Goal: Book appointment/travel/reservation

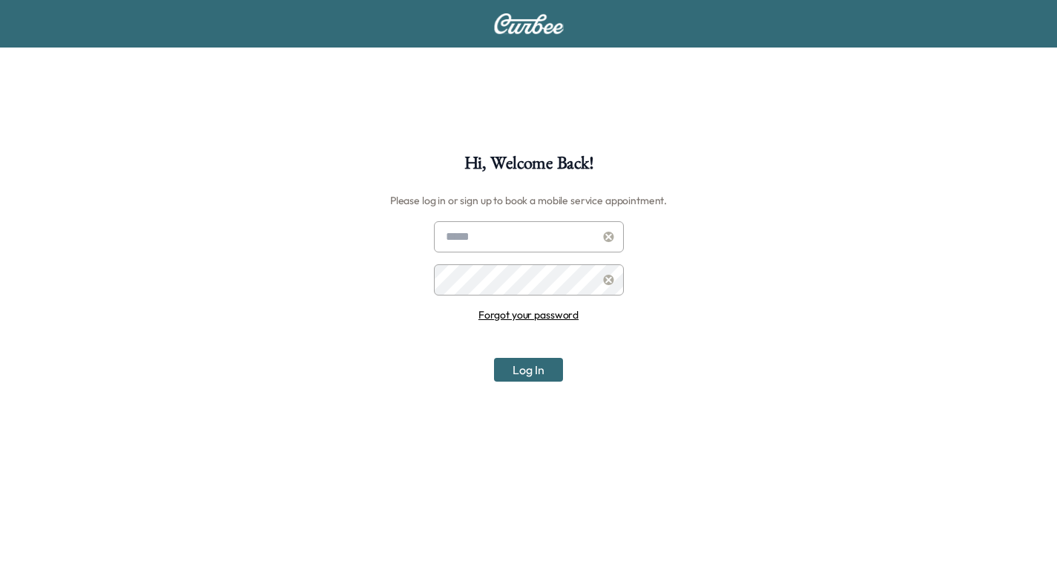
type input "**********"
click at [536, 232] on input "**********" at bounding box center [529, 236] width 190 height 31
click at [519, 368] on button "Log In" at bounding box center [528, 370] width 69 height 24
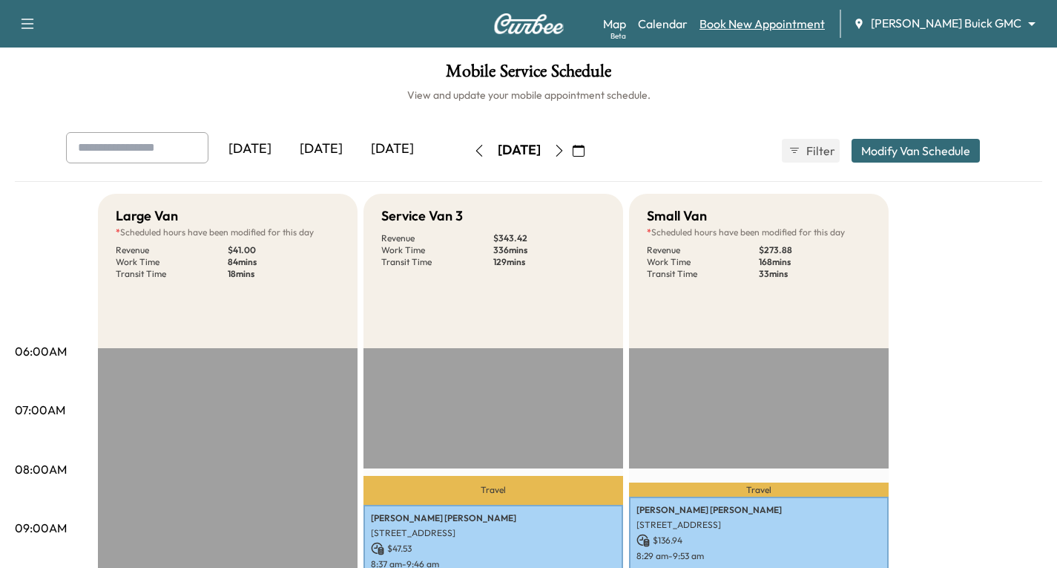
click at [812, 18] on link "Book New Appointment" at bounding box center [762, 24] width 125 height 18
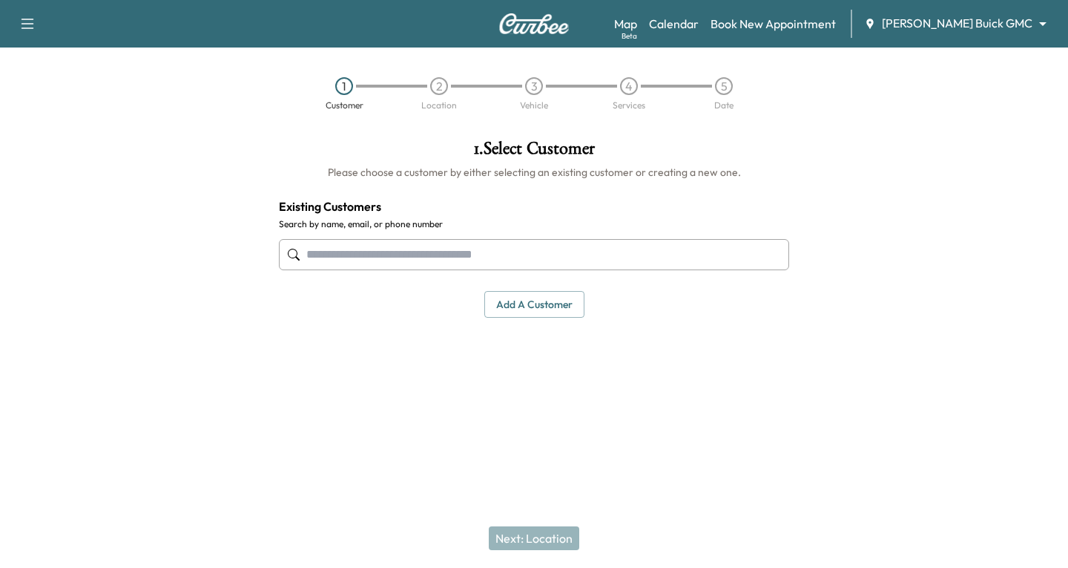
click at [383, 257] on input "text" at bounding box center [534, 254] width 510 height 31
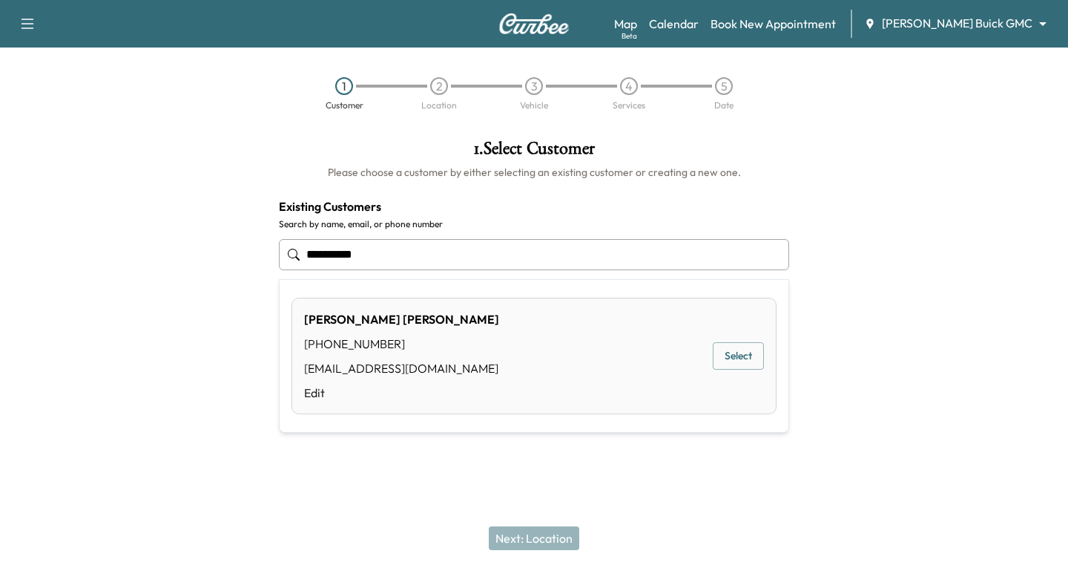
click at [749, 358] on button "Select" at bounding box center [738, 355] width 51 height 27
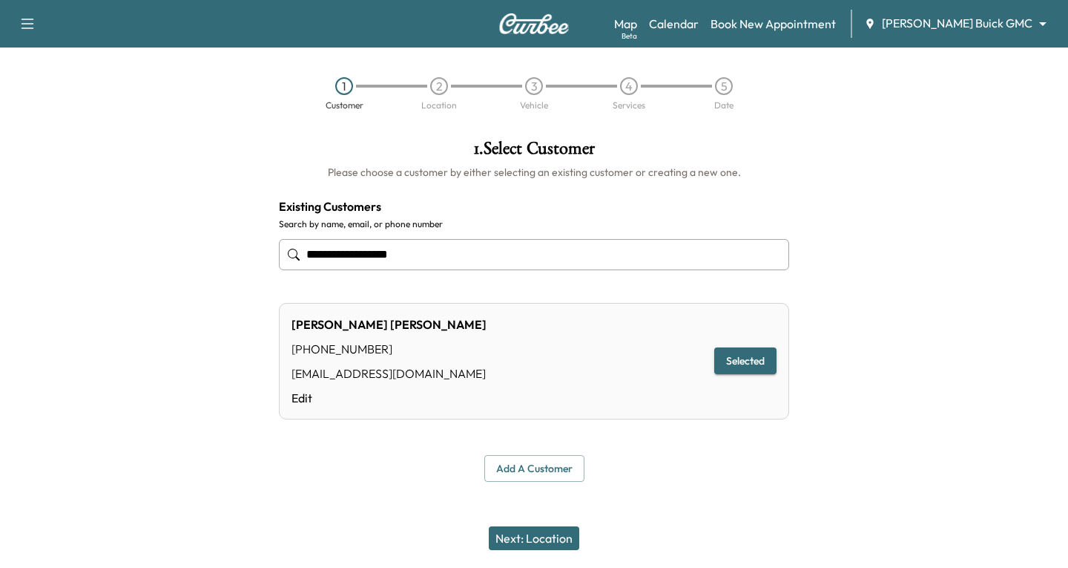
type input "**********"
click at [549, 533] on button "Next: Location" at bounding box center [534, 538] width 91 height 24
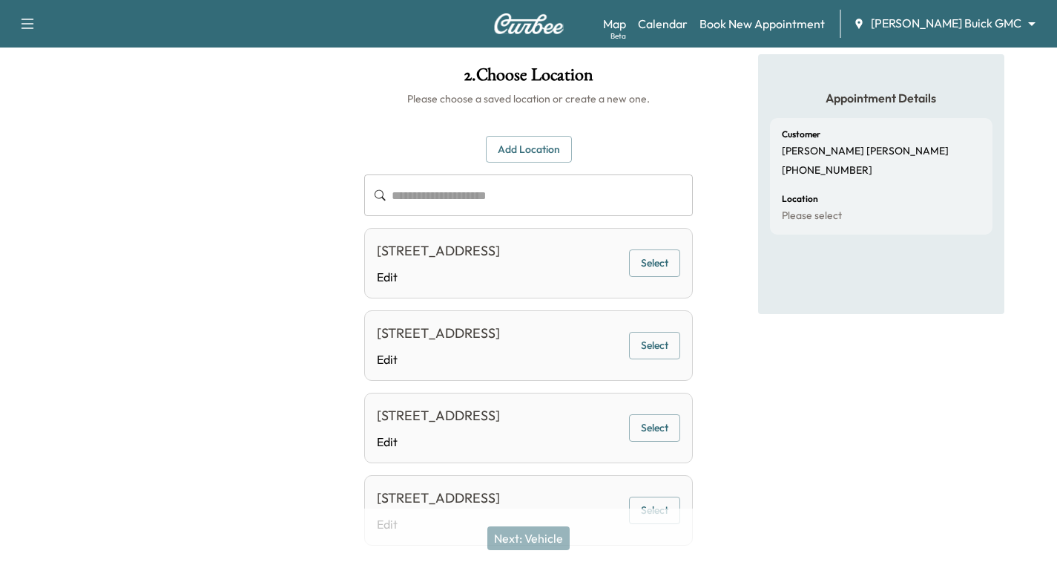
scroll to position [74, 0]
click at [658, 271] on button "Select" at bounding box center [654, 262] width 51 height 27
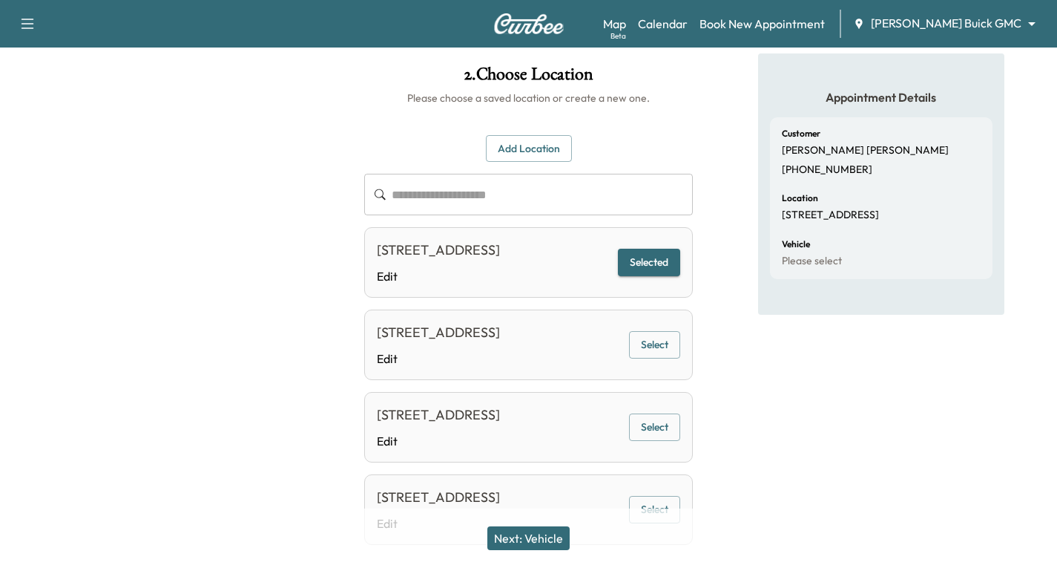
click at [510, 536] on button "Next: Vehicle" at bounding box center [528, 538] width 82 height 24
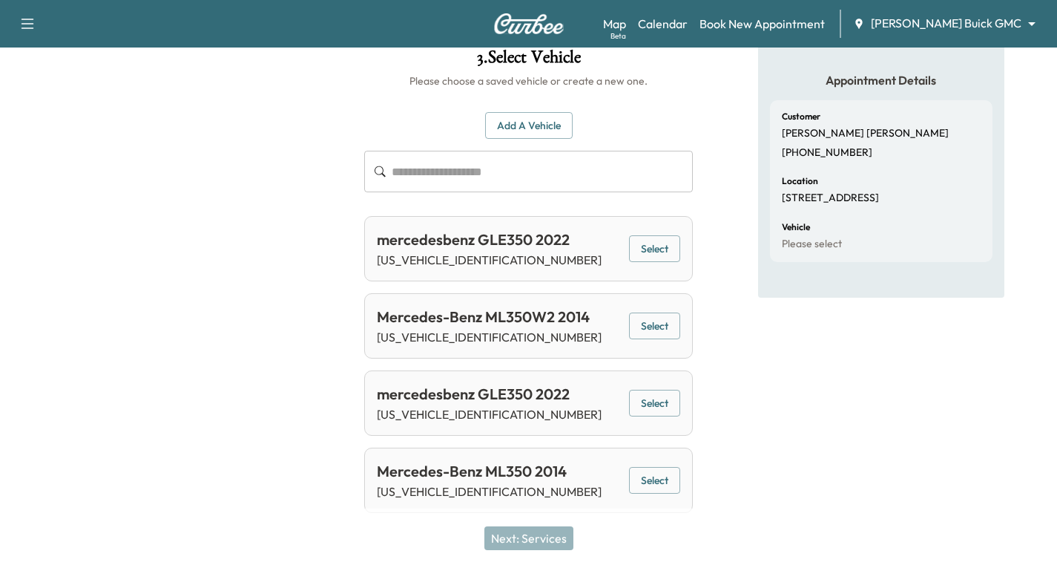
scroll to position [96, 0]
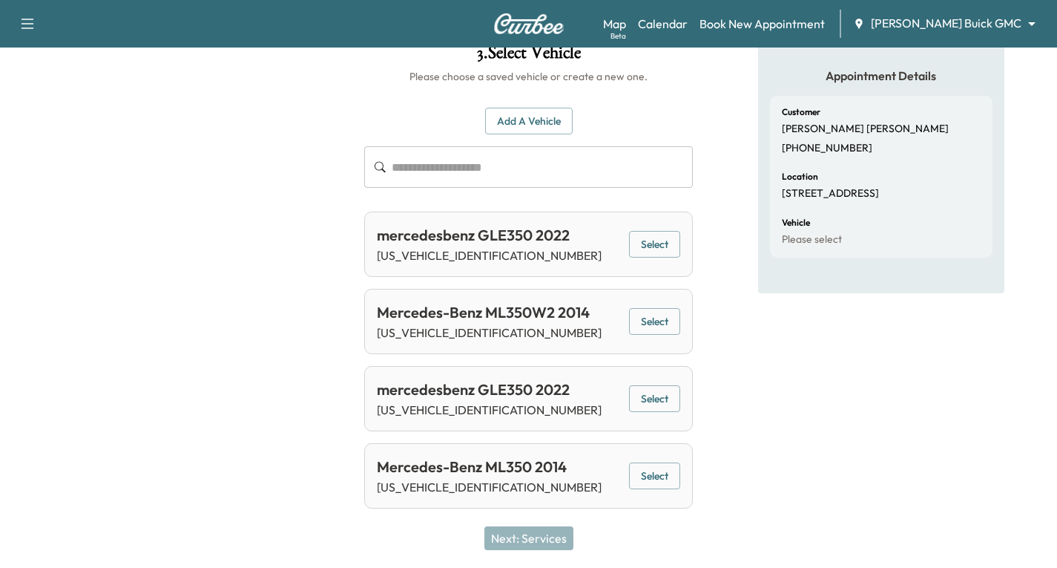
click at [656, 402] on button "Select" at bounding box center [654, 398] width 51 height 27
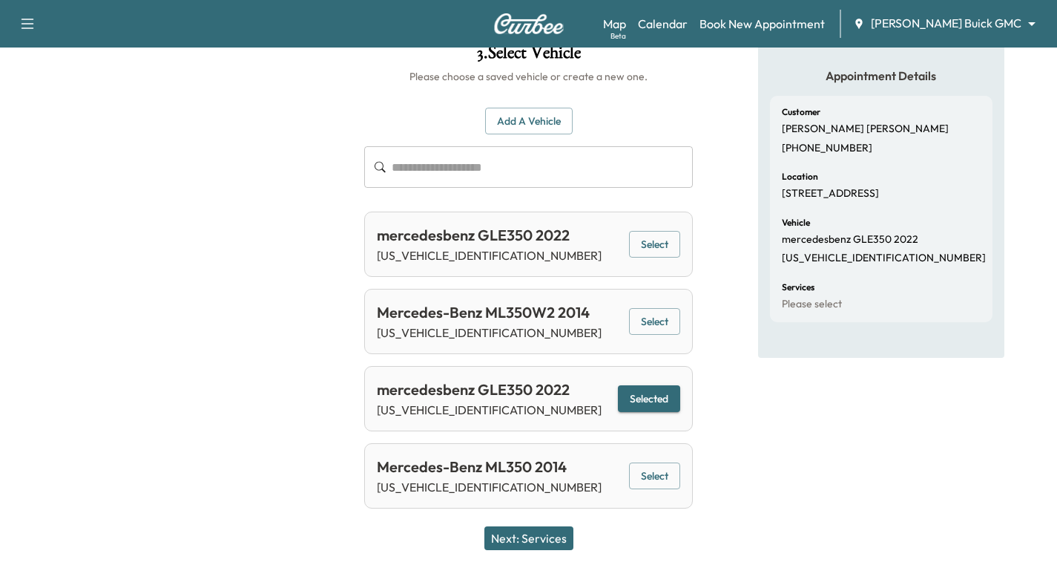
click at [556, 537] on button "Next: Services" at bounding box center [529, 538] width 89 height 24
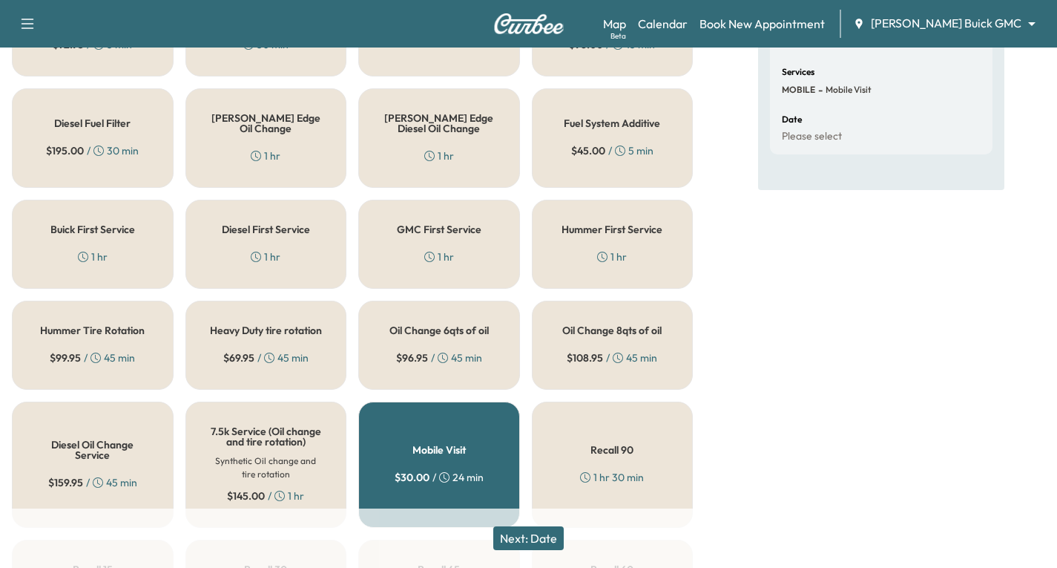
scroll to position [22, 0]
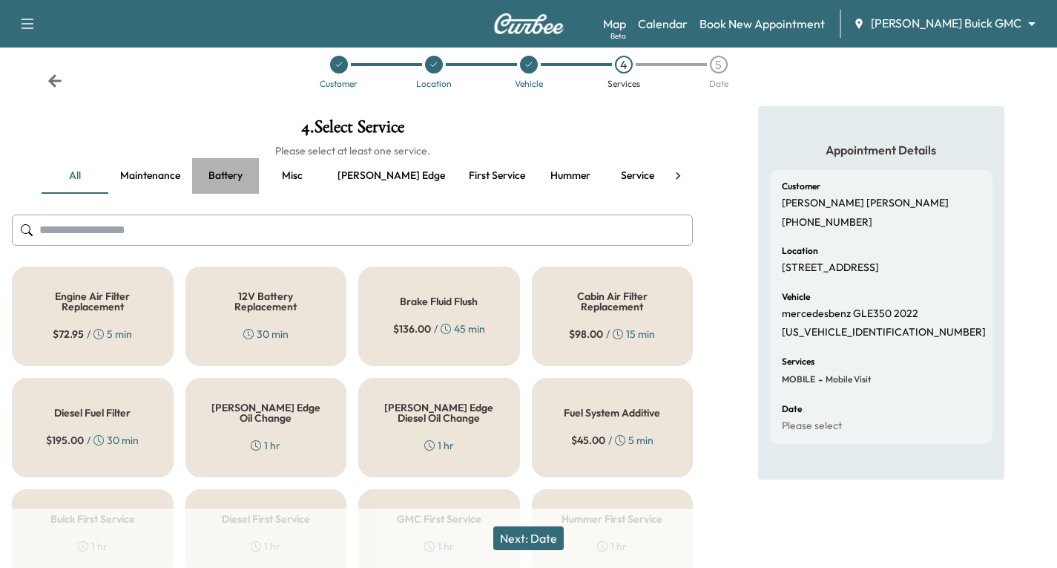
click at [220, 181] on button "Battery" at bounding box center [225, 176] width 67 height 36
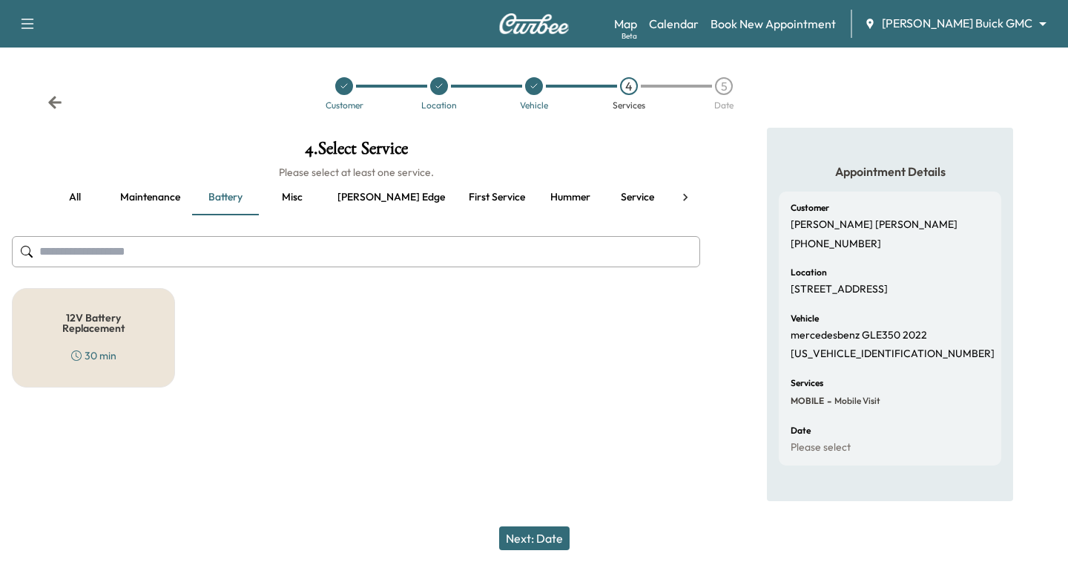
click at [114, 331] on h5 "12V Battery Replacement" at bounding box center [93, 322] width 114 height 21
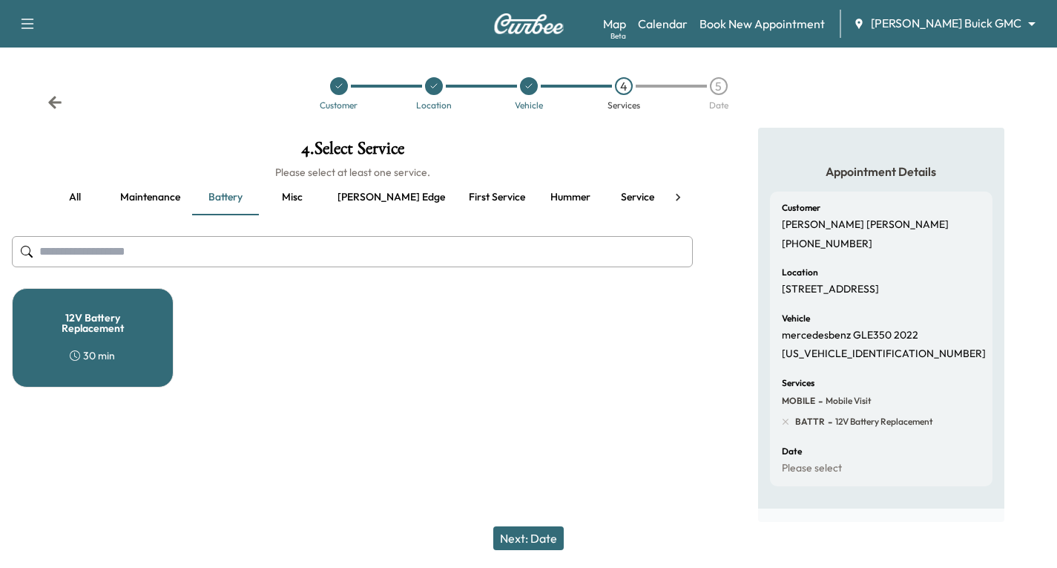
scroll to position [15, 0]
click at [536, 535] on button "Next: Date" at bounding box center [528, 538] width 70 height 24
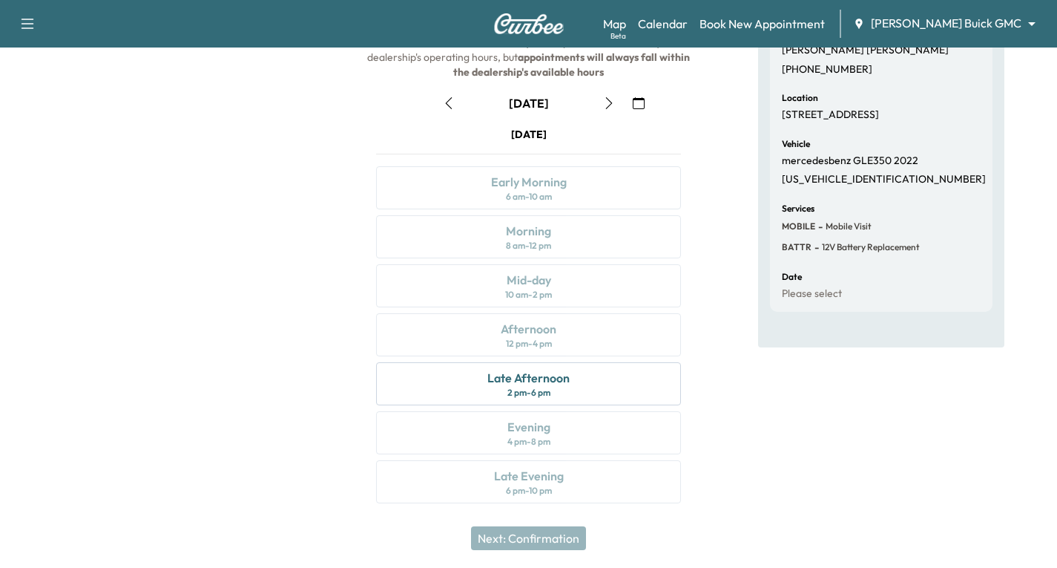
scroll to position [175, 0]
click at [605, 104] on icon "button" at bounding box center [609, 102] width 12 height 12
click at [447, 101] on icon "button" at bounding box center [448, 102] width 7 height 12
click at [592, 372] on div "Late Afternoon 2 pm - 6 pm" at bounding box center [528, 382] width 305 height 43
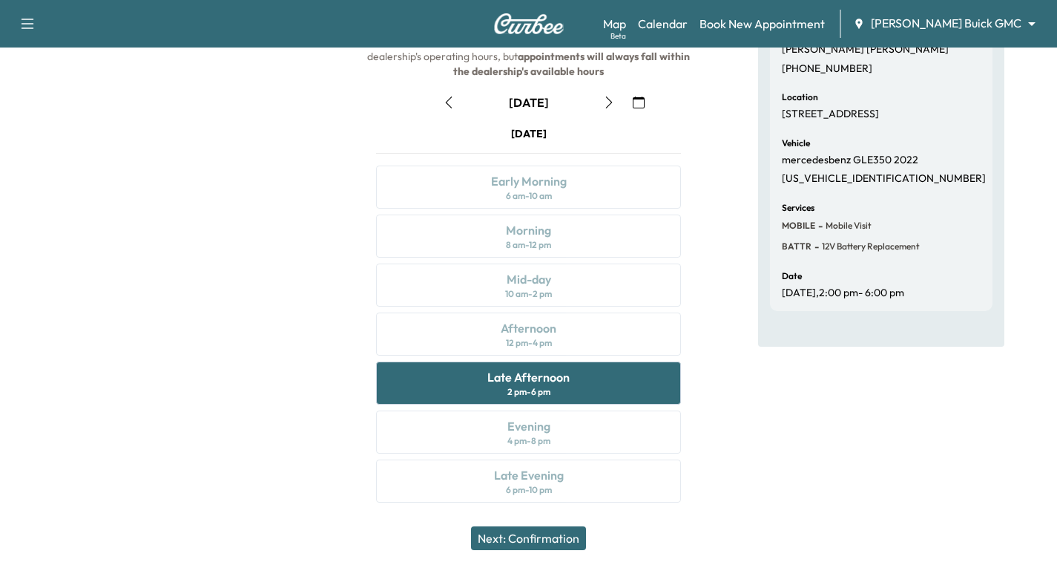
click at [542, 535] on button "Next: Confirmation" at bounding box center [528, 538] width 115 height 24
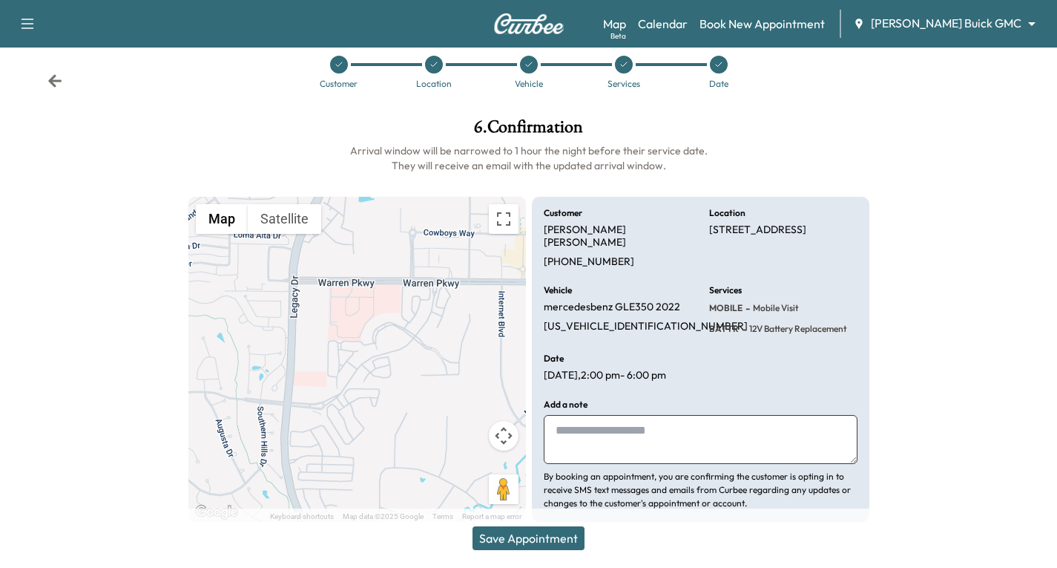
click at [550, 545] on button "Save Appointment" at bounding box center [529, 538] width 112 height 24
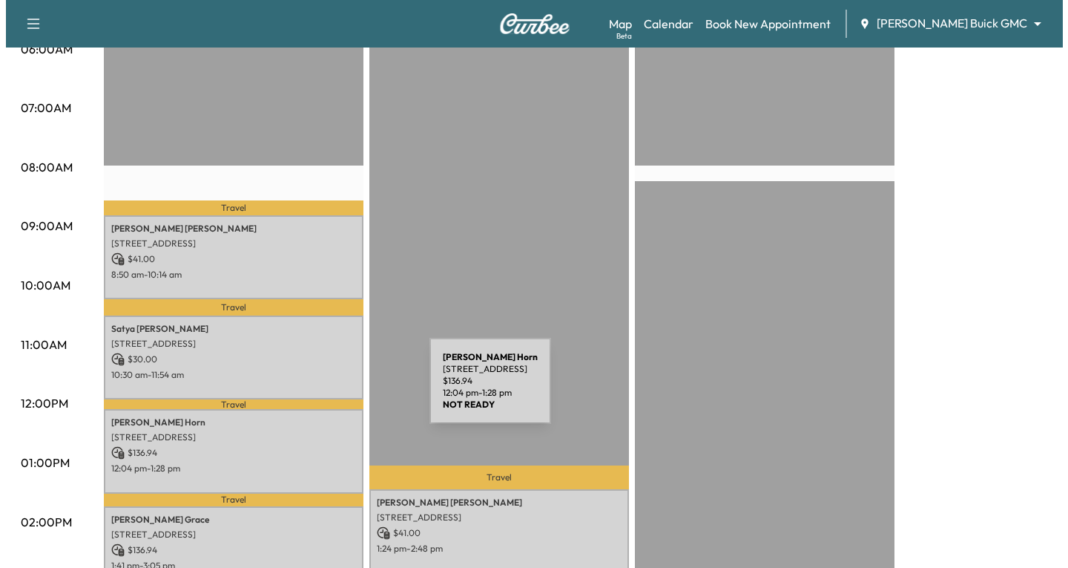
scroll to position [519, 0]
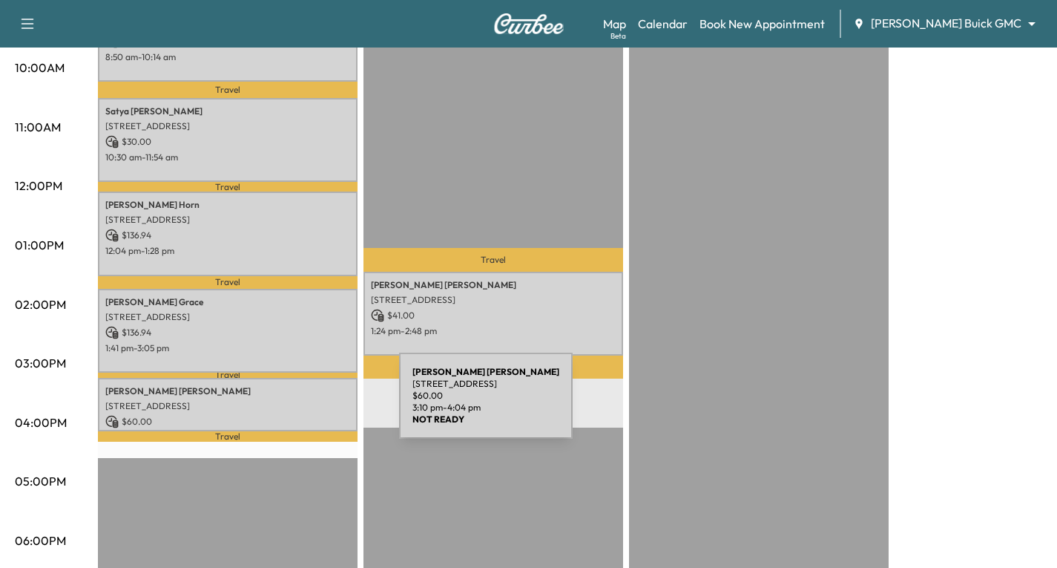
click at [288, 404] on p "[STREET_ADDRESS]" at bounding box center [227, 406] width 245 height 12
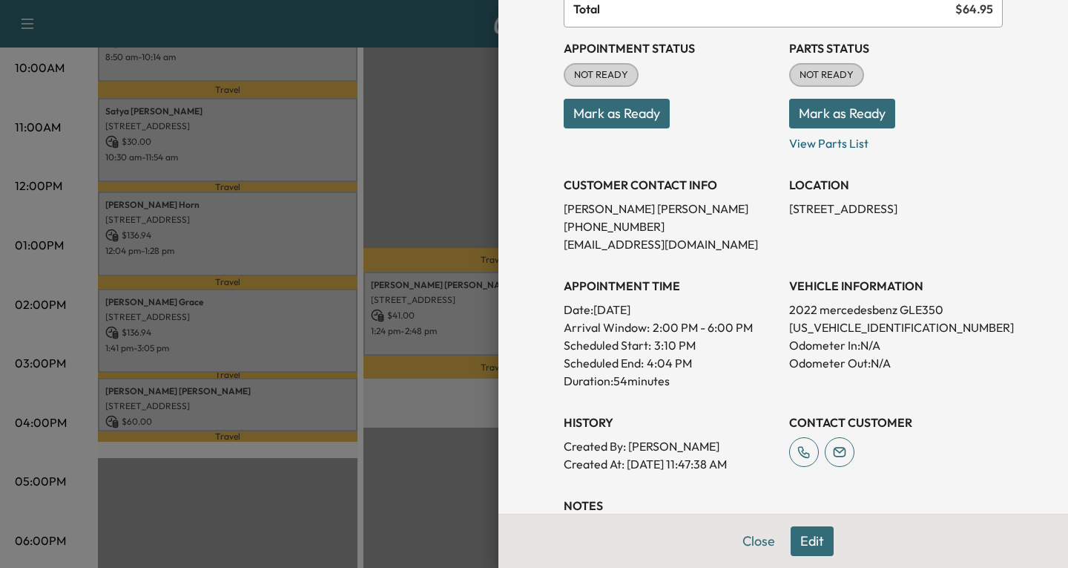
scroll to position [74, 0]
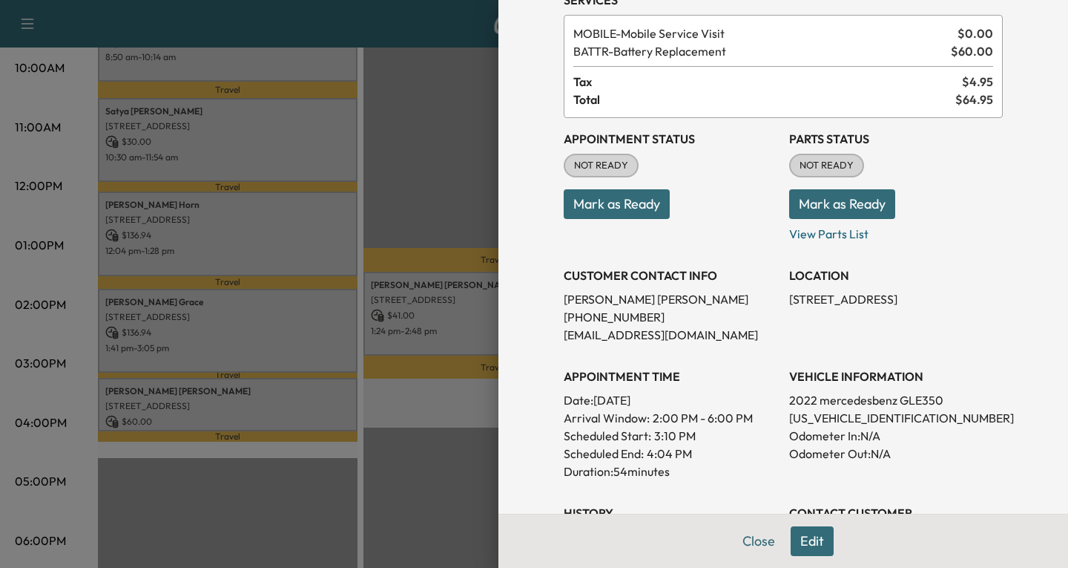
click at [807, 542] on button "Edit" at bounding box center [812, 541] width 43 height 30
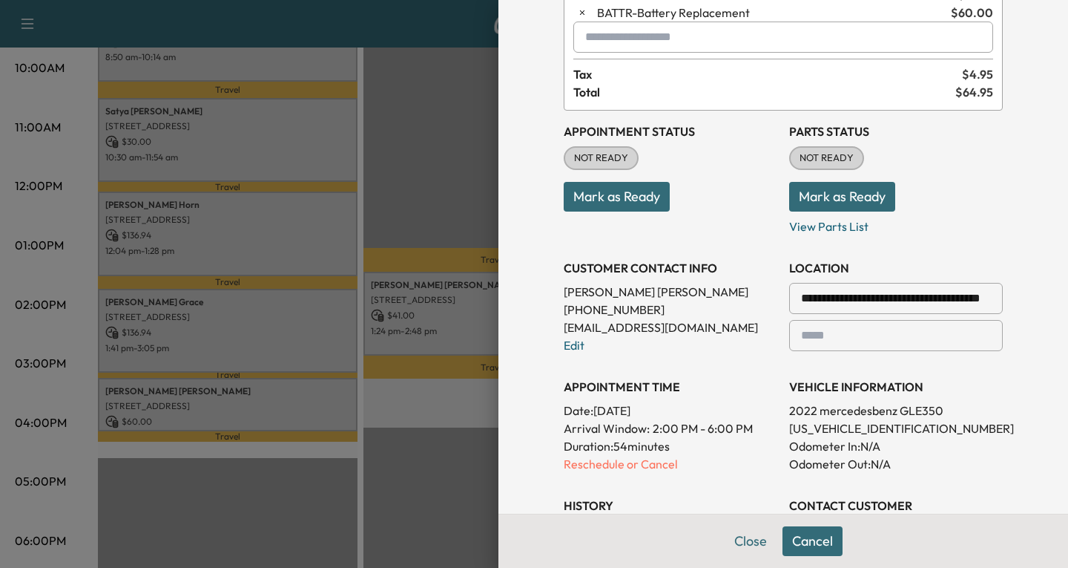
scroll to position [148, 0]
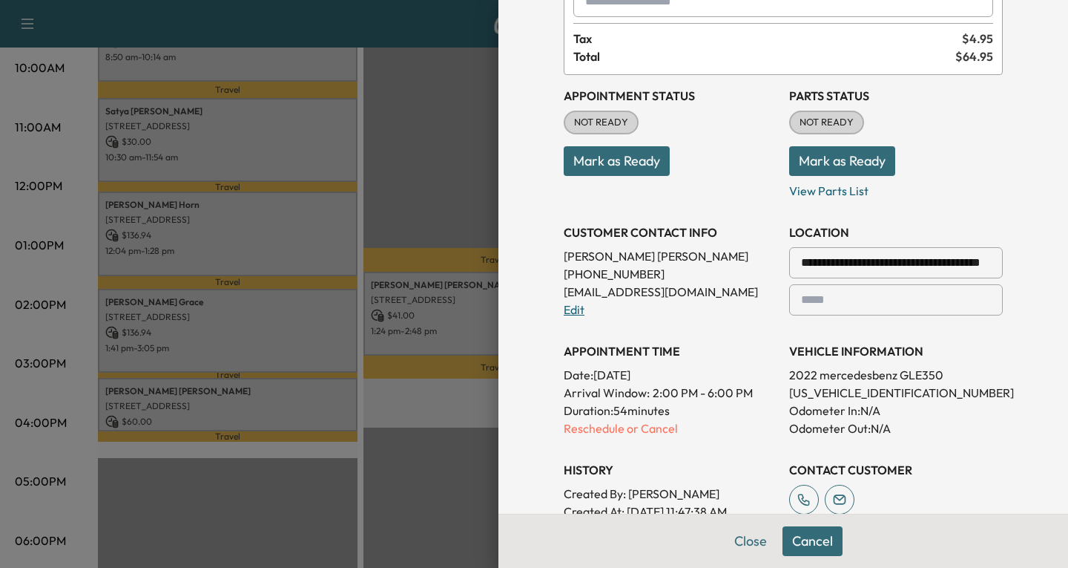
click at [564, 311] on link "Edit" at bounding box center [574, 309] width 21 height 15
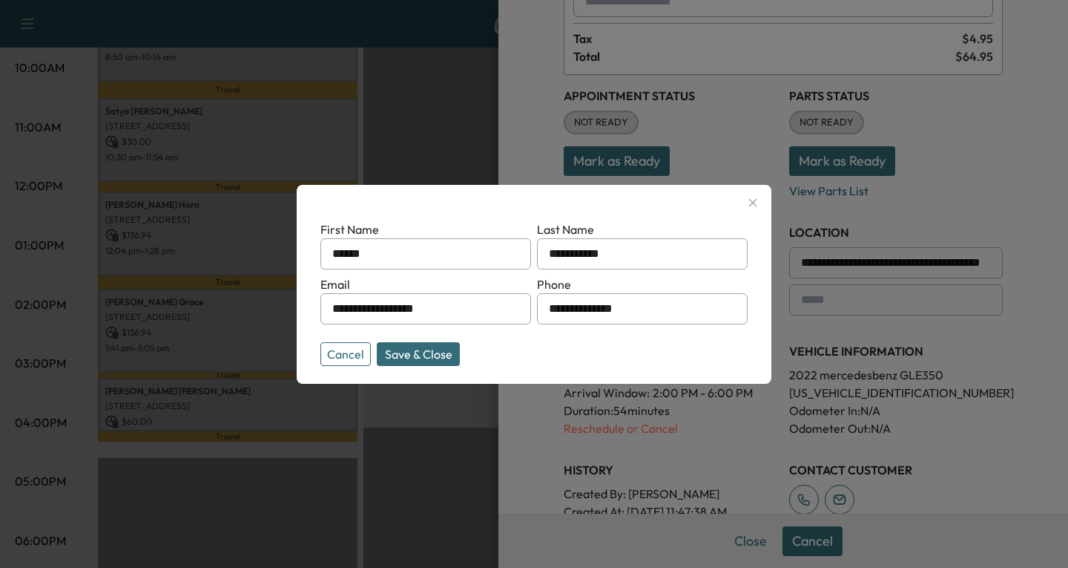
drag, startPoint x: 439, startPoint y: 309, endPoint x: 315, endPoint y: 317, distance: 123.4
click at [315, 317] on div "**********" at bounding box center [534, 284] width 475 height 199
type input "**********"
click at [408, 345] on button "Save & Close" at bounding box center [418, 354] width 83 height 24
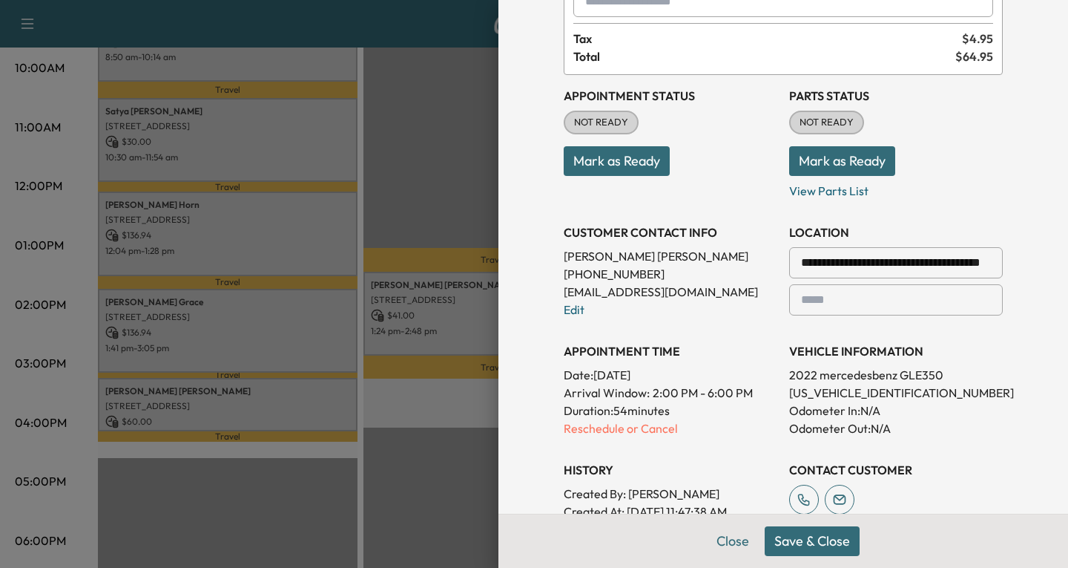
click at [441, 153] on div at bounding box center [534, 284] width 1068 height 568
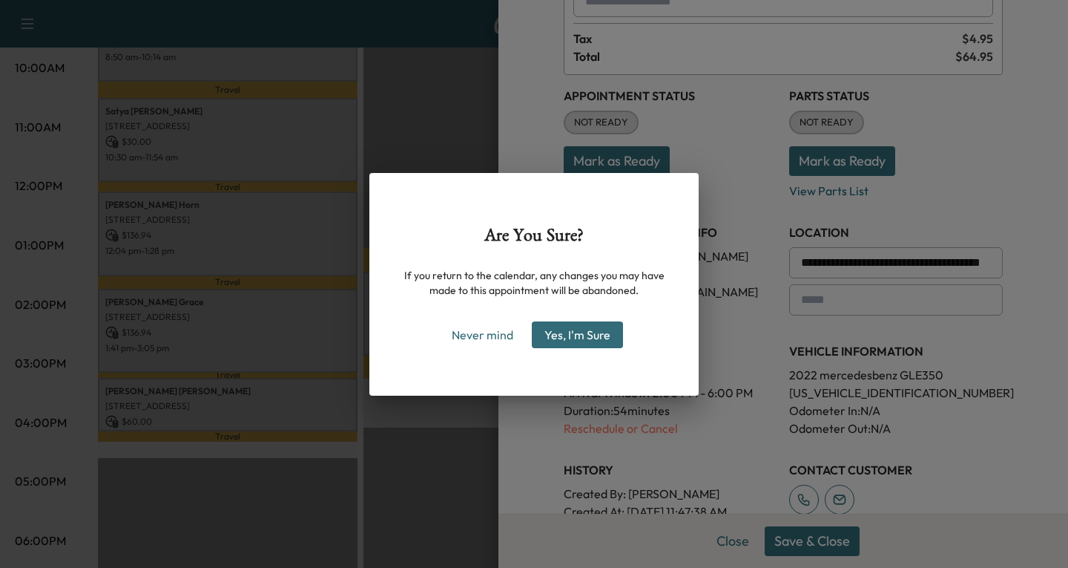
click at [415, 98] on div "Are You Sure? If you return to the calendar, any changes you may have made to t…" at bounding box center [534, 284] width 1068 height 568
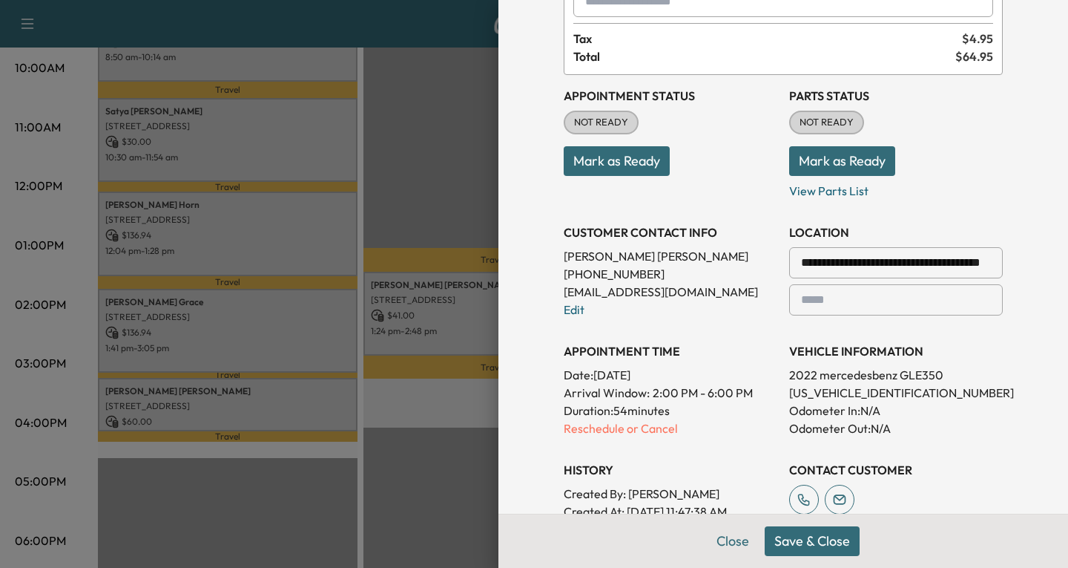
click at [808, 545] on button "Save & Close" at bounding box center [812, 541] width 95 height 30
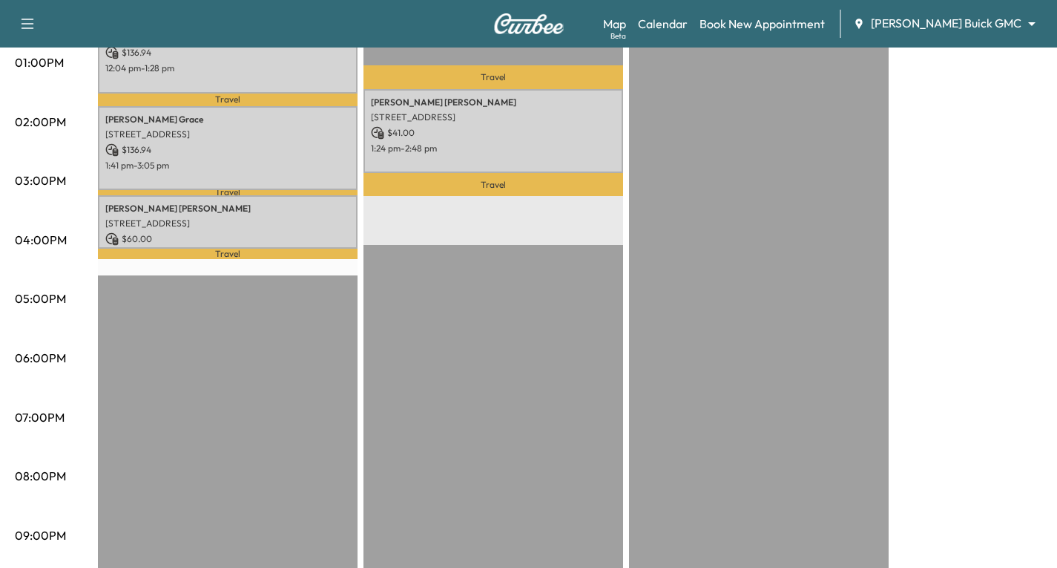
scroll to position [742, 0]
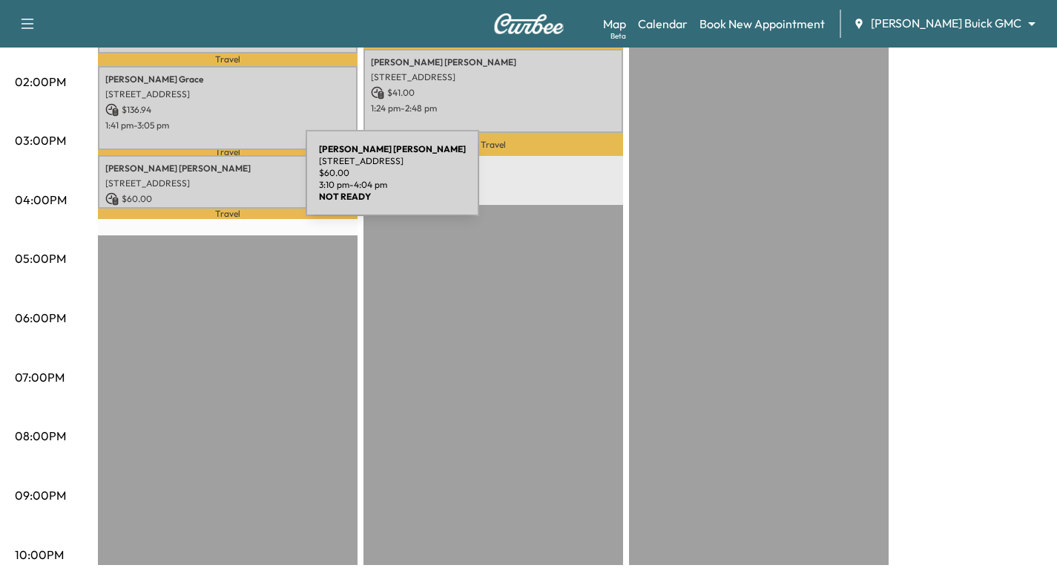
click at [194, 182] on p "[STREET_ADDRESS]" at bounding box center [227, 183] width 245 height 12
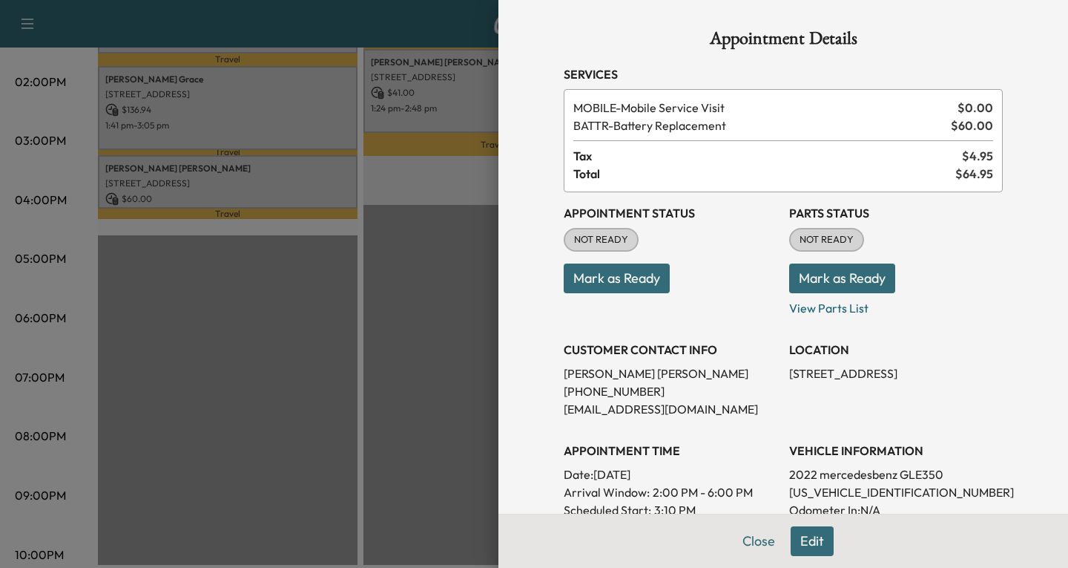
click at [363, 25] on div at bounding box center [534, 284] width 1068 height 568
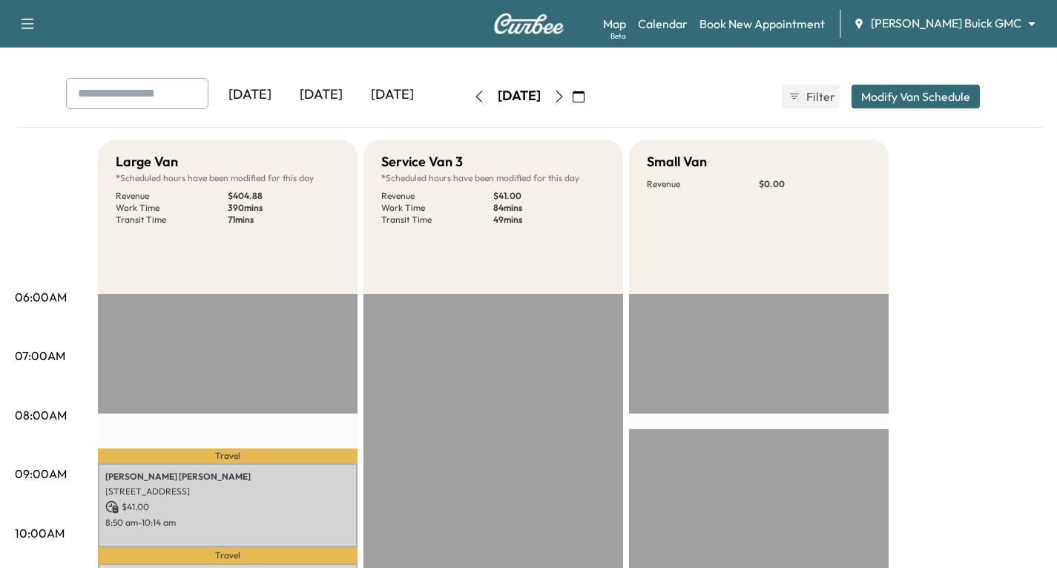
scroll to position [0, 0]
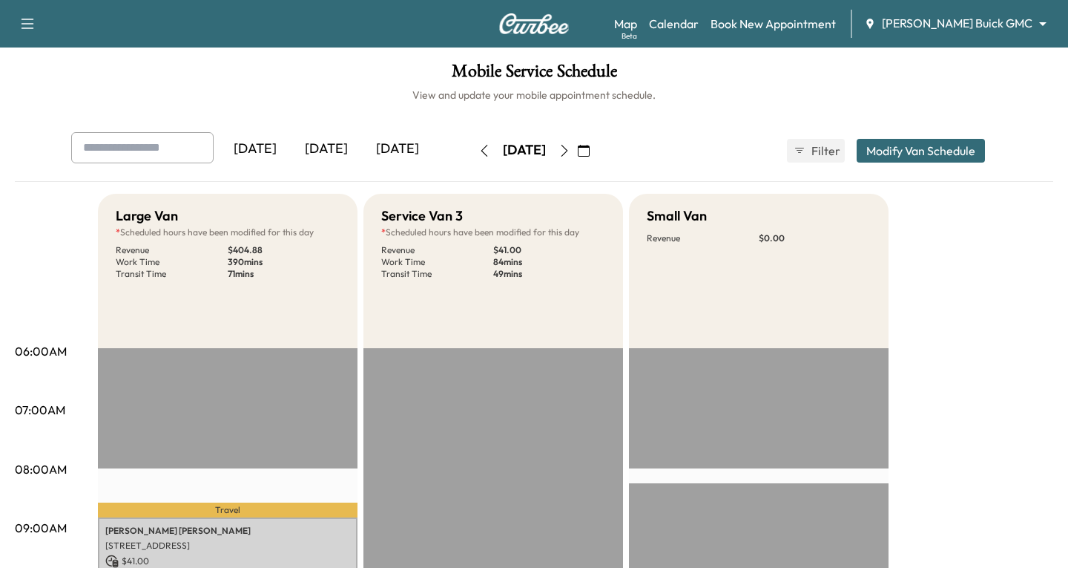
click at [1034, 24] on body "Support Log Out Map Beta Calendar Book New Appointment [PERSON_NAME] Buick GMC …" at bounding box center [534, 284] width 1068 height 568
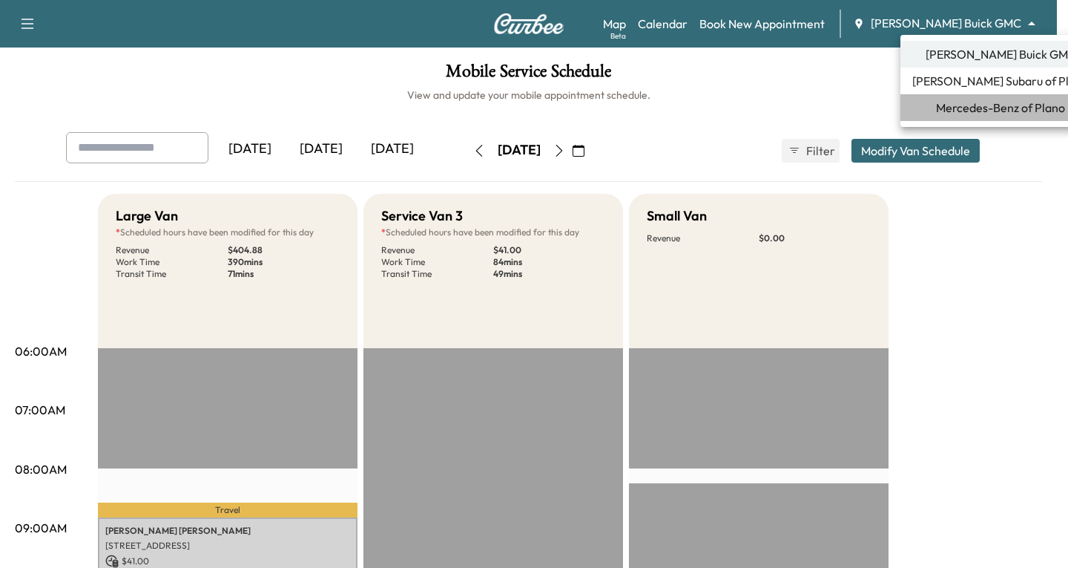
click at [993, 107] on span "Mercedes-Benz of Plano" at bounding box center [1000, 108] width 129 height 18
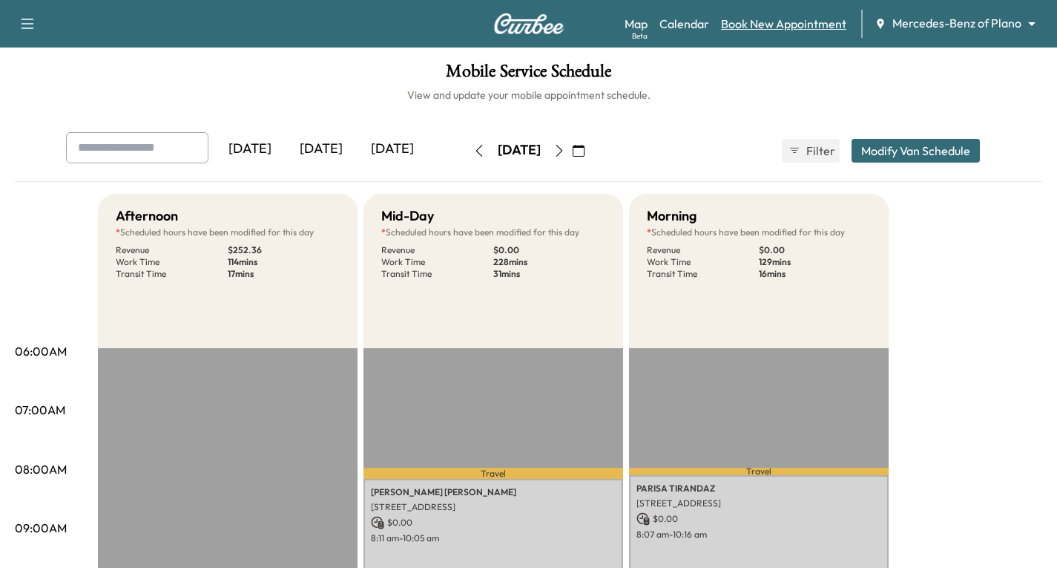
click at [789, 25] on link "Book New Appointment" at bounding box center [783, 24] width 125 height 18
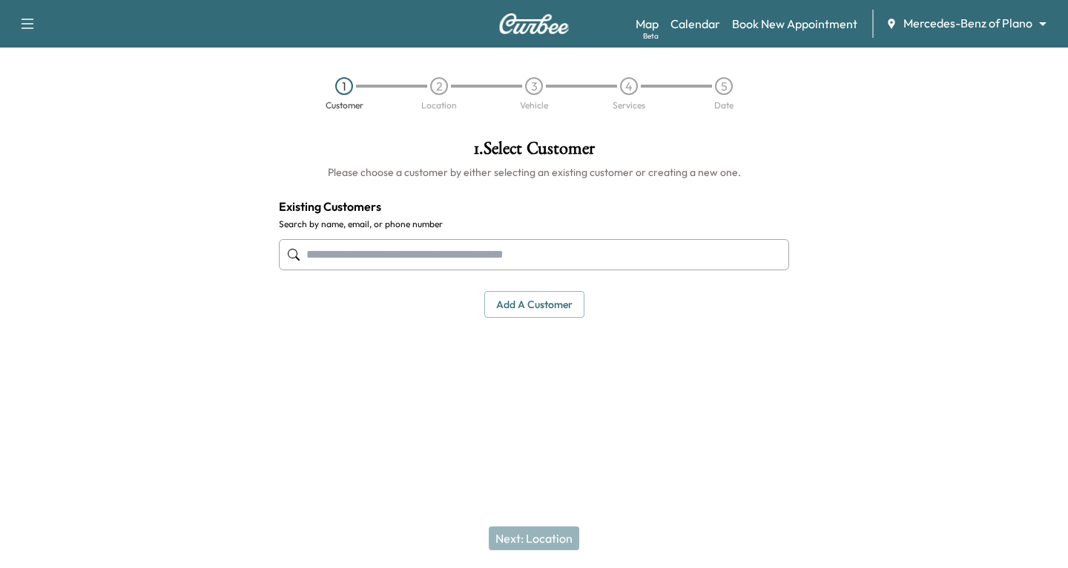
click at [321, 256] on input "text" at bounding box center [534, 254] width 510 height 31
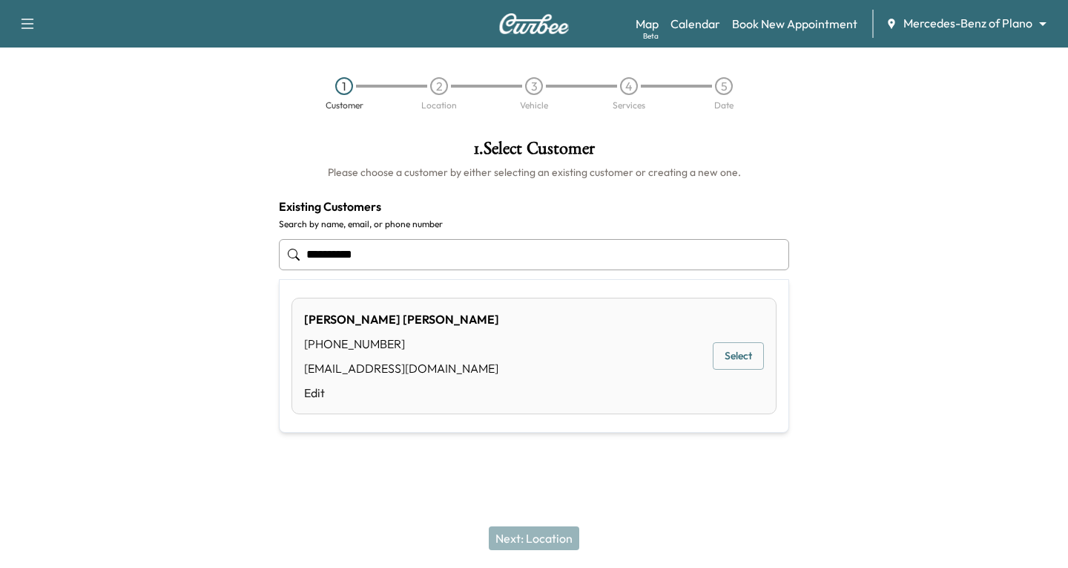
click at [727, 361] on button "Select" at bounding box center [738, 355] width 51 height 27
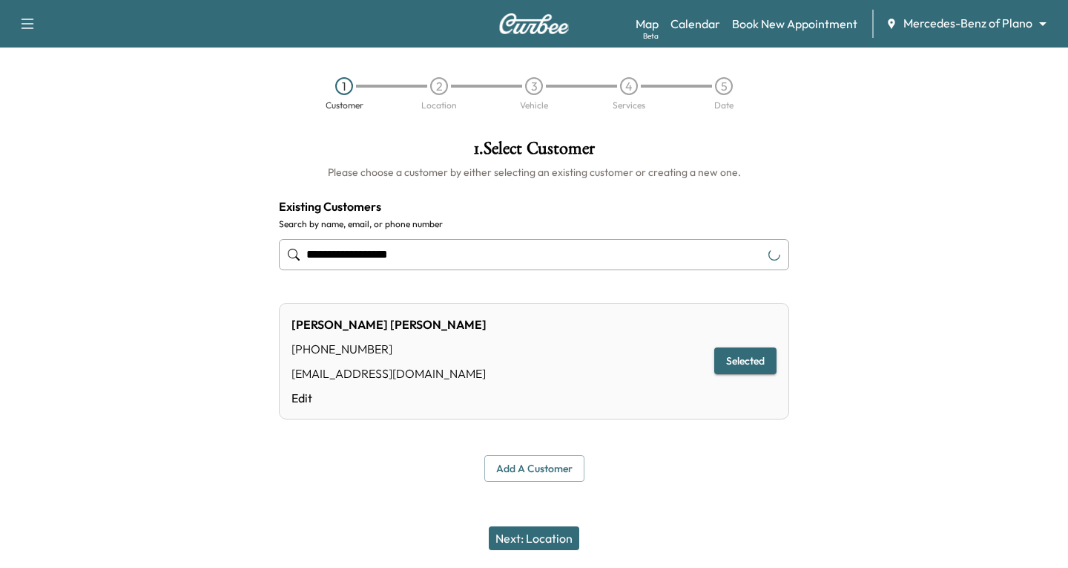
type input "**********"
click at [510, 531] on button "Next: Location" at bounding box center [534, 538] width 91 height 24
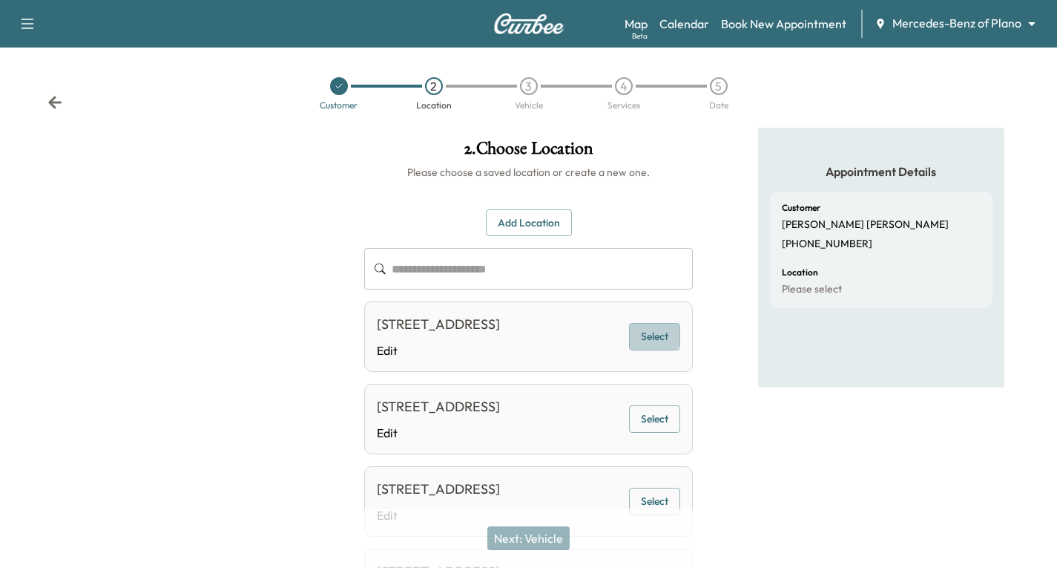
click at [643, 344] on button "Select" at bounding box center [654, 336] width 51 height 27
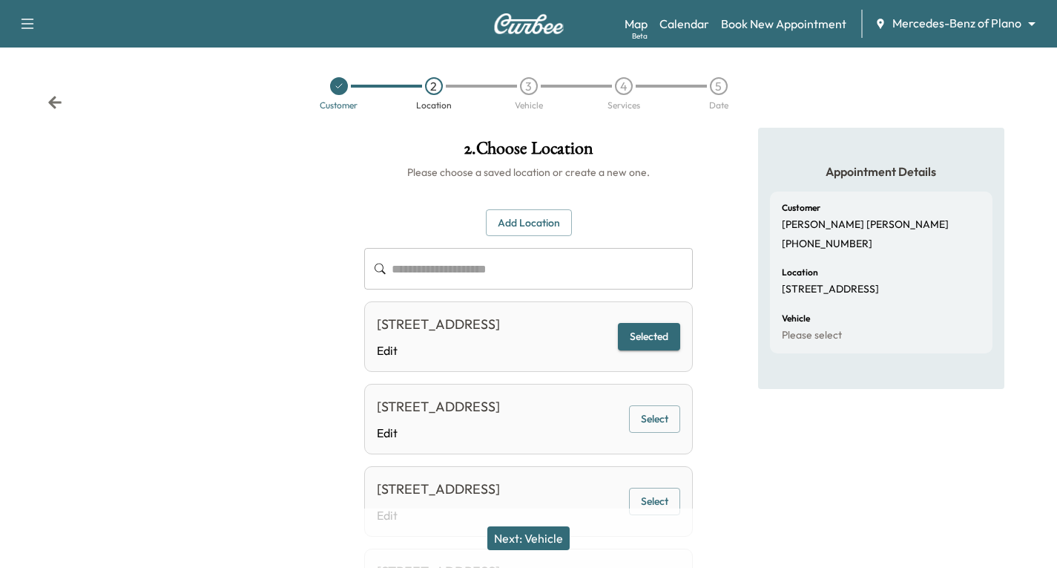
click at [530, 539] on button "Next: Vehicle" at bounding box center [528, 538] width 82 height 24
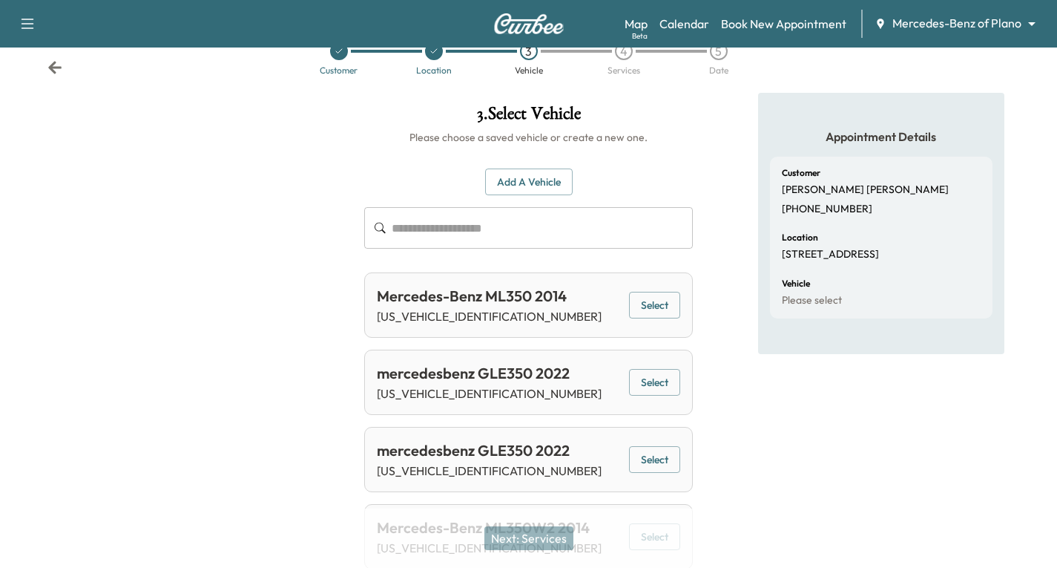
scroll to position [96, 0]
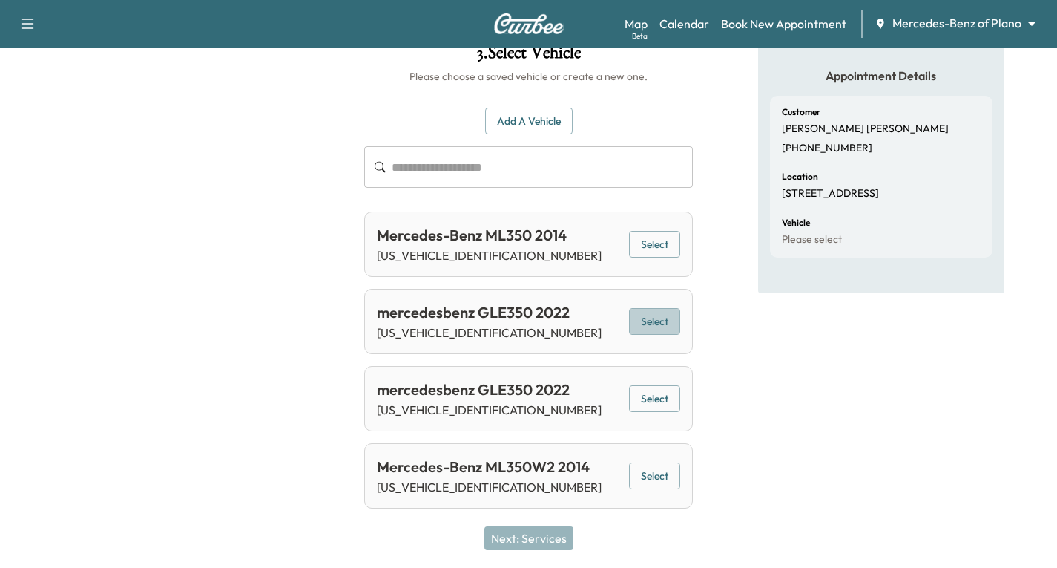
click at [652, 321] on button "Select" at bounding box center [654, 321] width 51 height 27
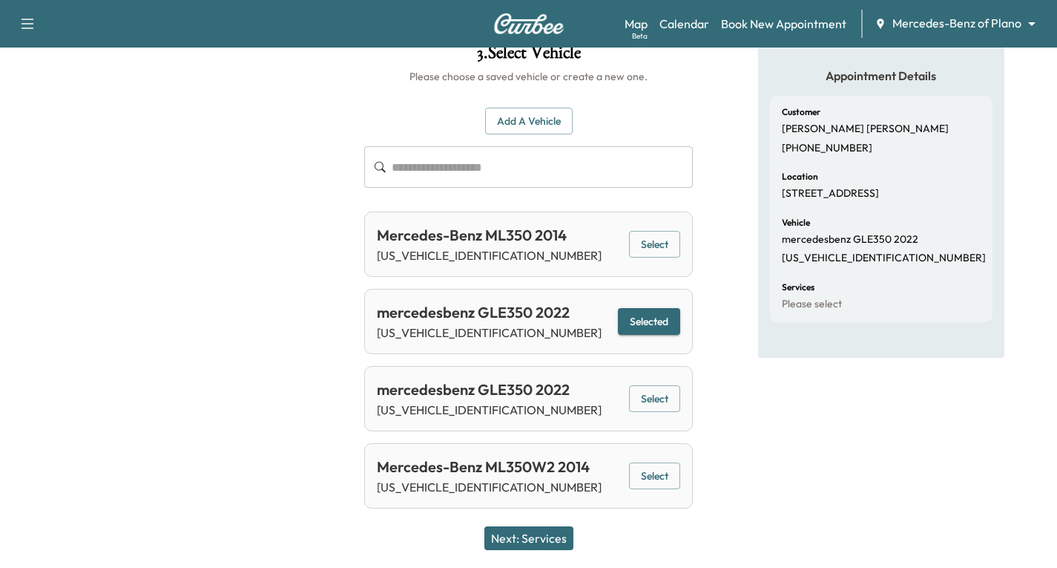
click at [546, 536] on button "Next: Services" at bounding box center [529, 538] width 89 height 24
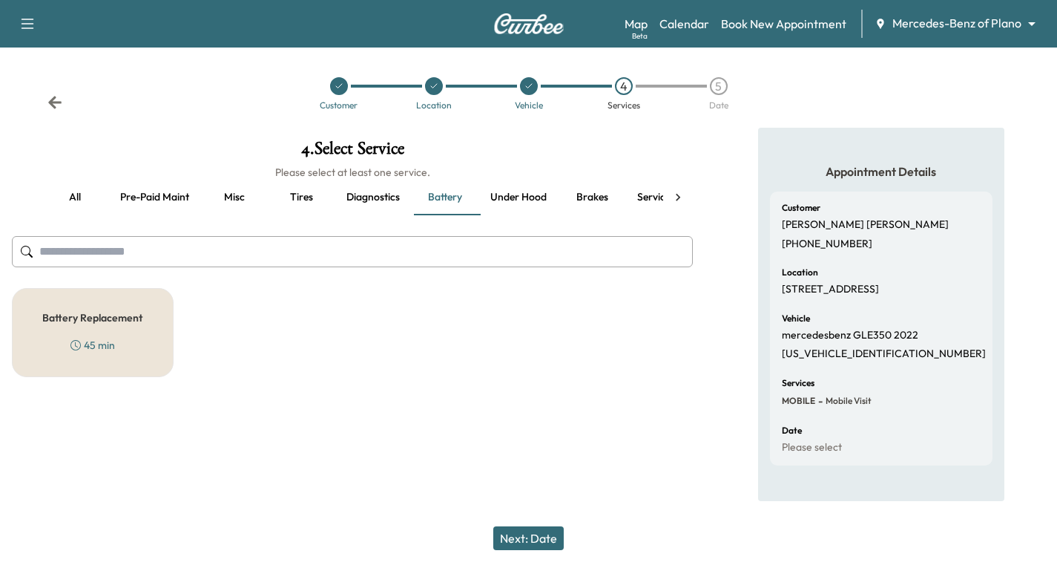
scroll to position [0, 0]
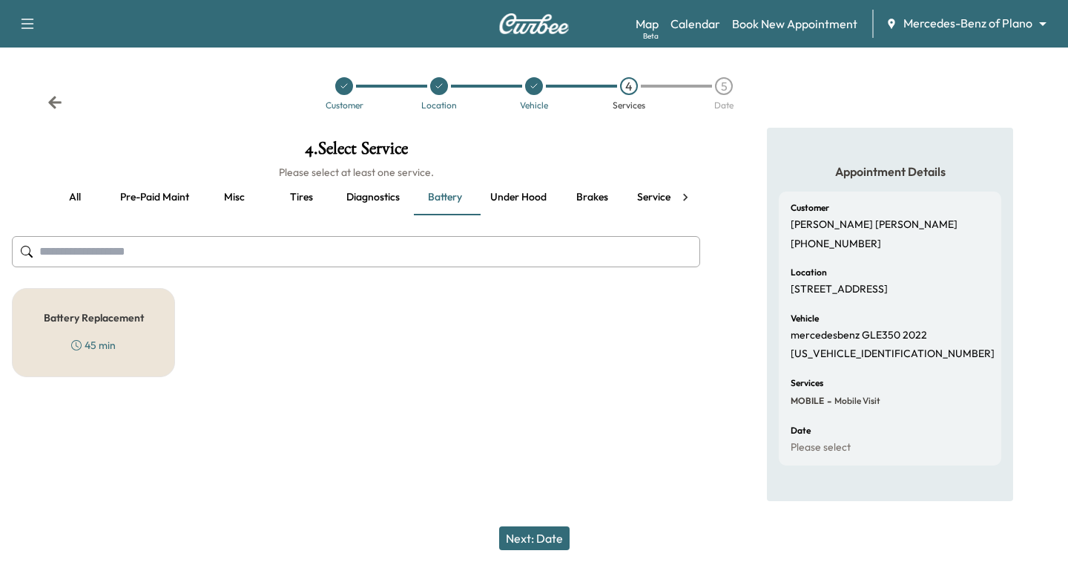
click at [108, 312] on h5 "Battery Replacement" at bounding box center [94, 317] width 100 height 10
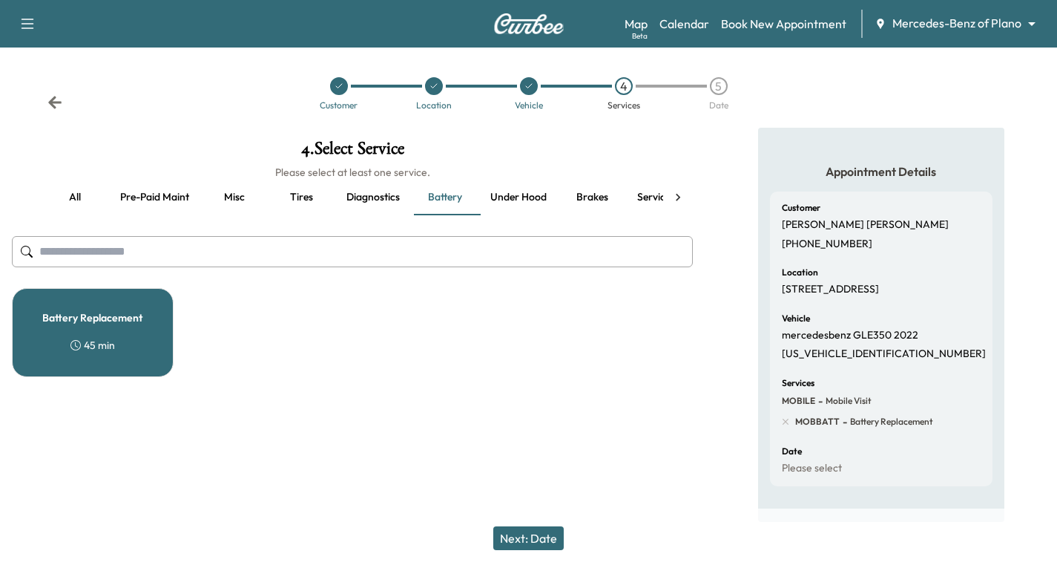
click at [551, 533] on button "Next: Date" at bounding box center [528, 538] width 70 height 24
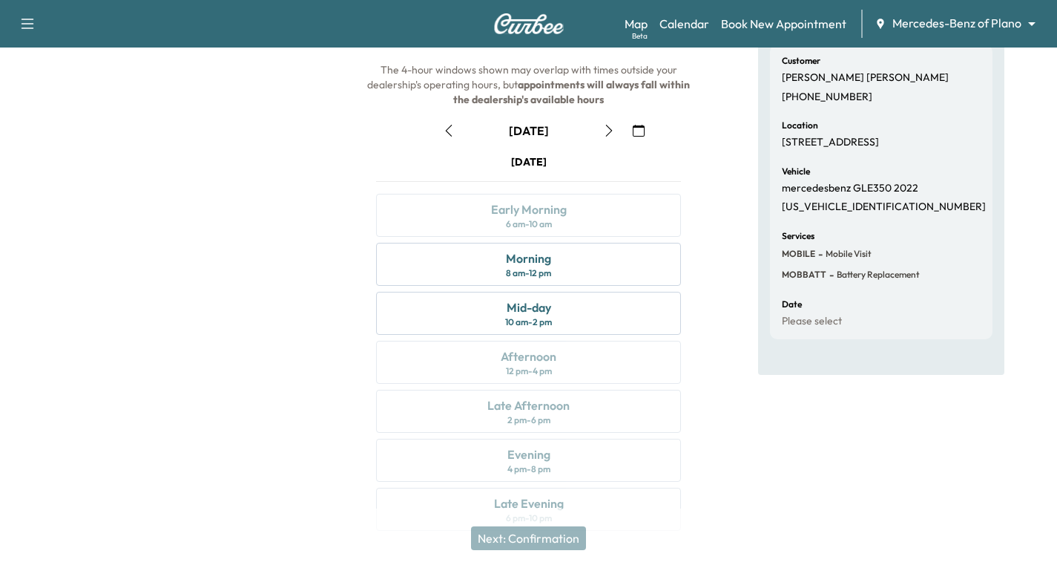
scroll to position [148, 0]
click at [634, 315] on div "Mid-day 10 am - 2 pm" at bounding box center [528, 311] width 305 height 43
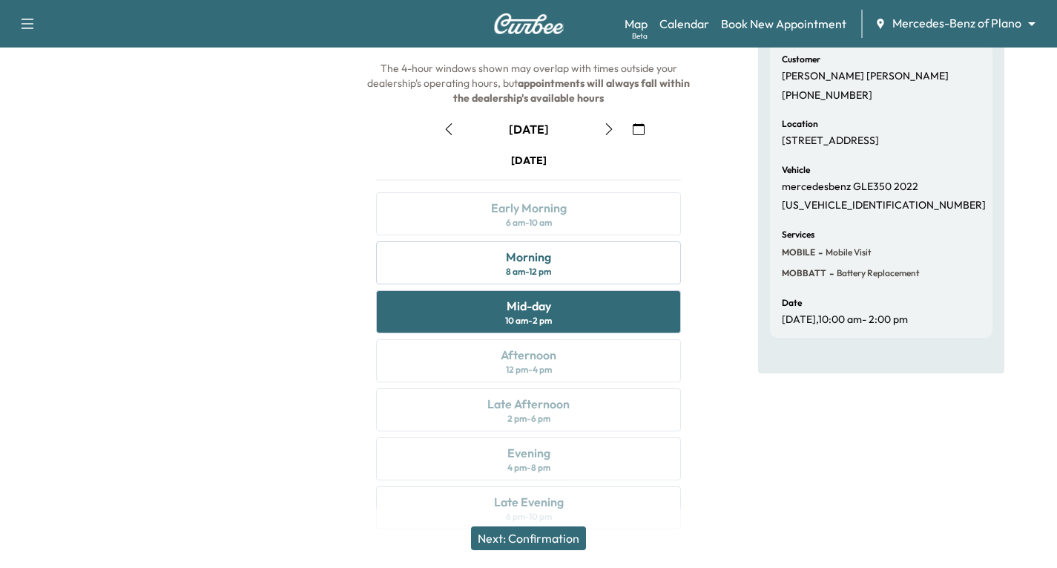
click at [528, 533] on button "Next: Confirmation" at bounding box center [528, 538] width 115 height 24
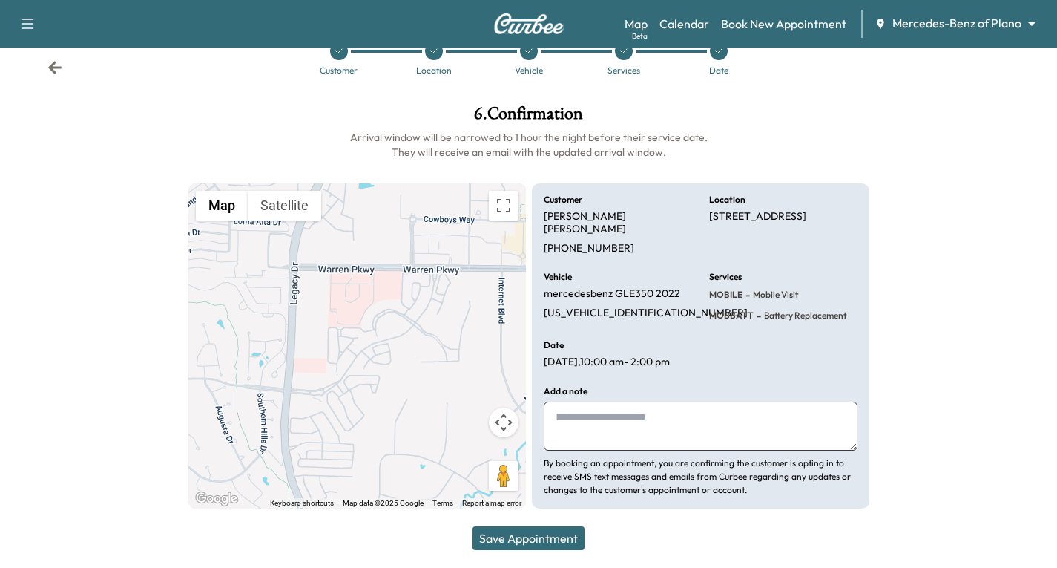
click at [515, 533] on button "Save Appointment" at bounding box center [529, 538] width 112 height 24
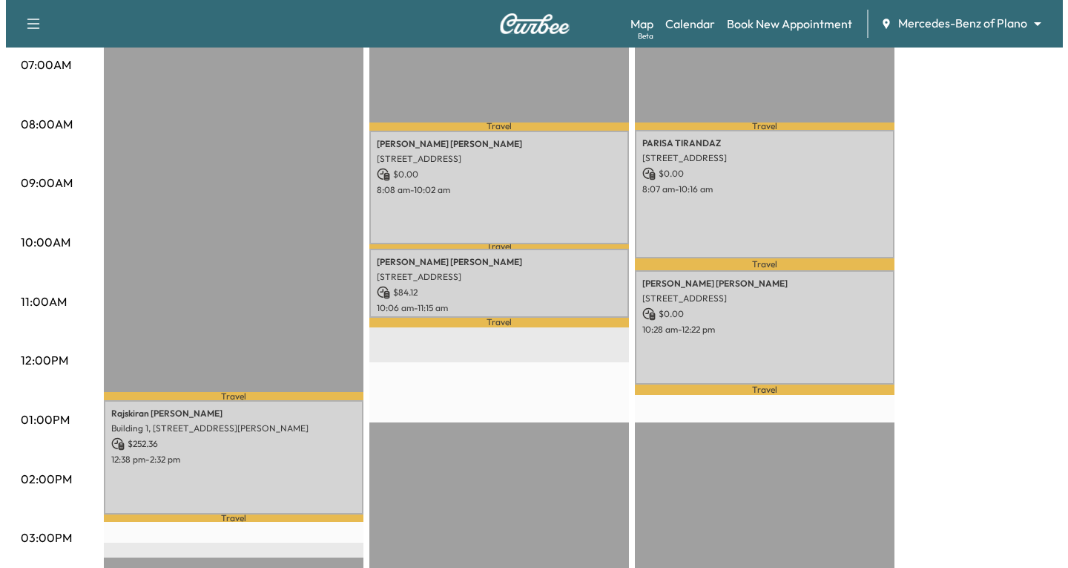
scroll to position [371, 0]
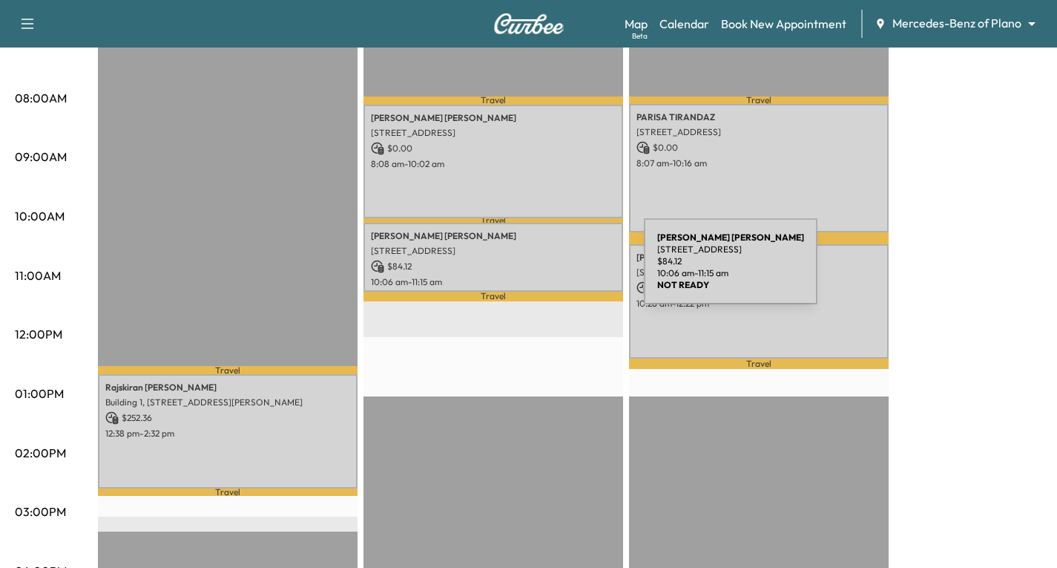
click at [533, 270] on div "[PERSON_NAME] [STREET_ADDRESS] $ 84.12 10:06 am - 11:15 am" at bounding box center [494, 257] width 260 height 69
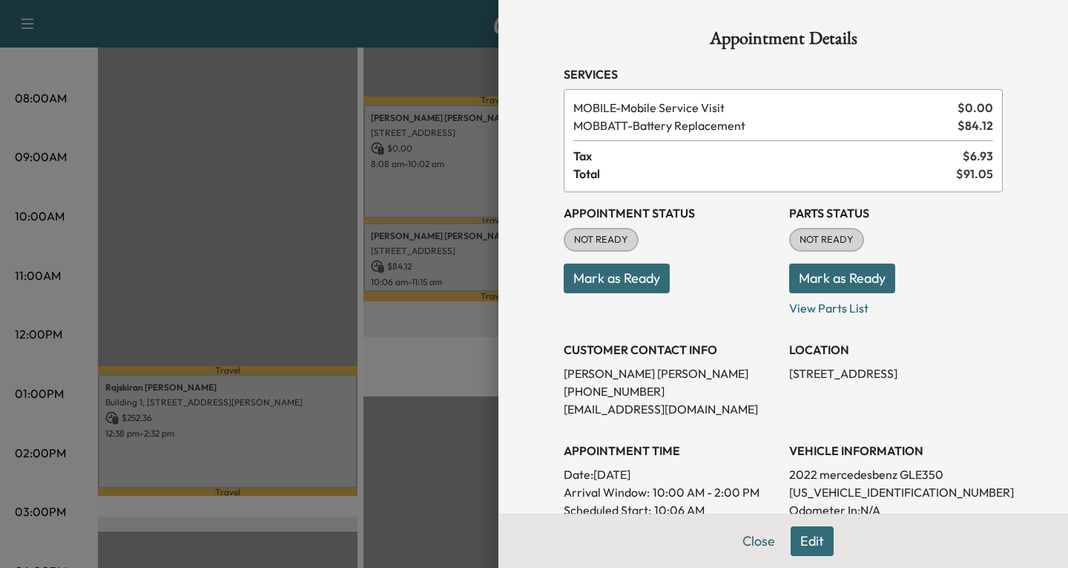
click at [445, 260] on div at bounding box center [534, 284] width 1068 height 568
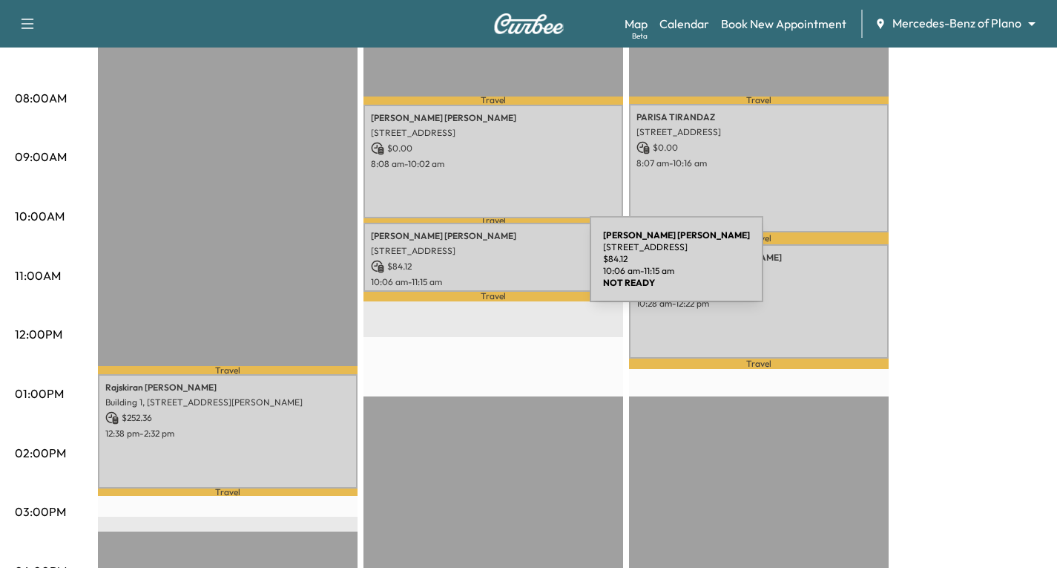
click at [479, 268] on p "$ 84.12" at bounding box center [493, 266] width 245 height 13
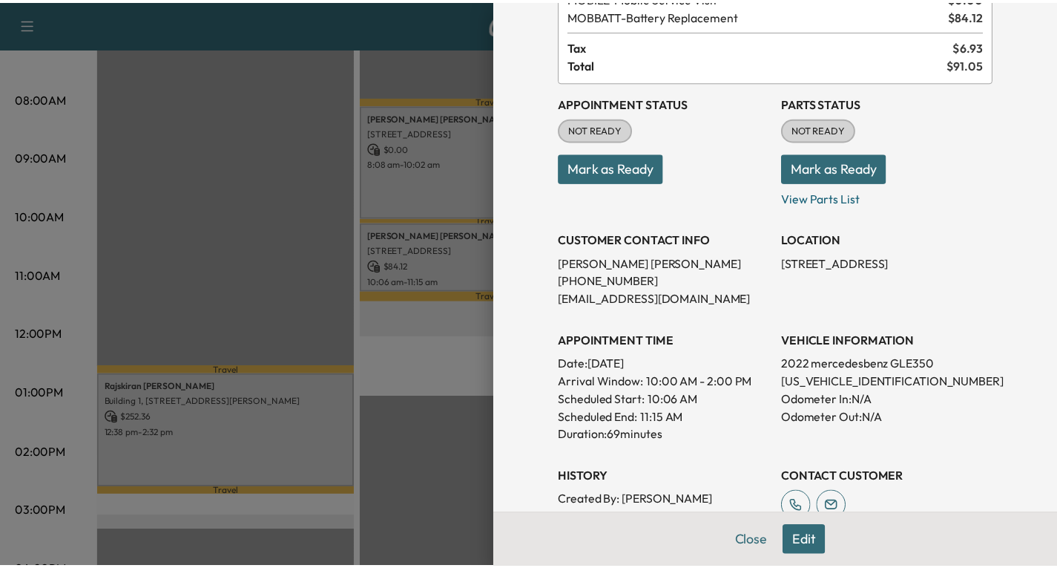
scroll to position [148, 0]
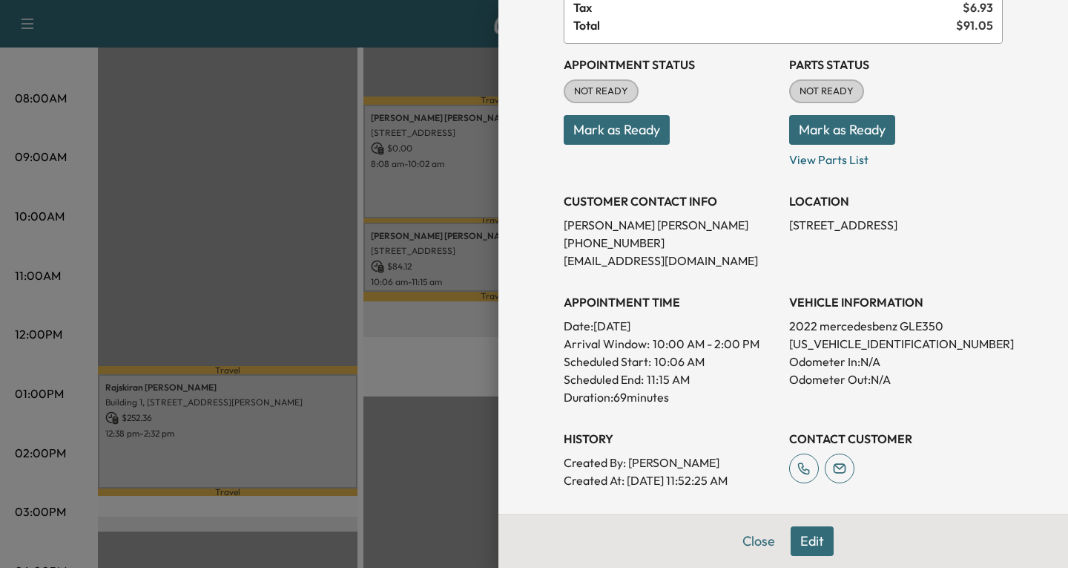
click at [461, 266] on div at bounding box center [534, 284] width 1068 height 568
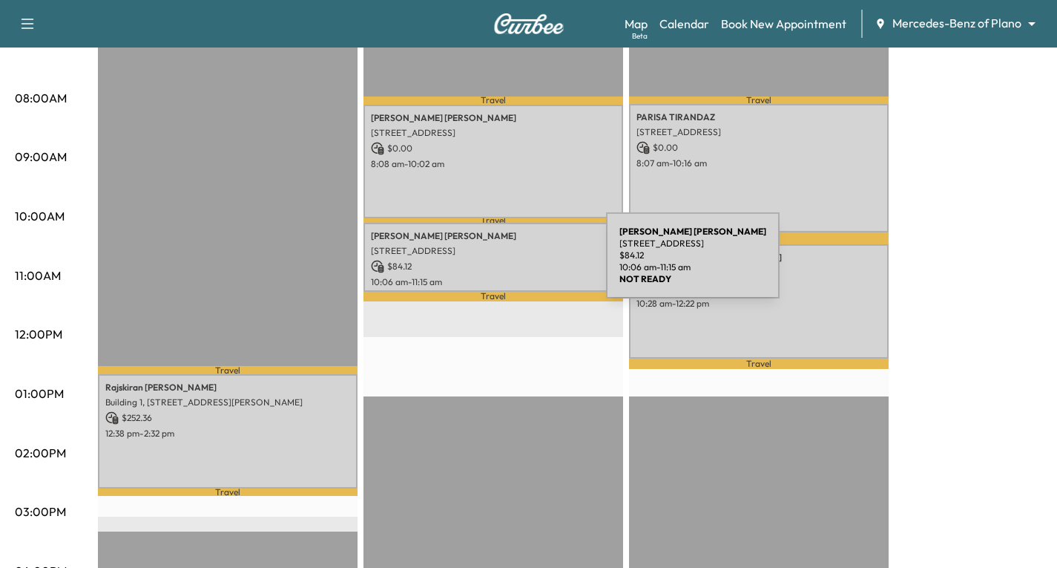
click at [495, 264] on p "$ 84.12" at bounding box center [493, 266] width 245 height 13
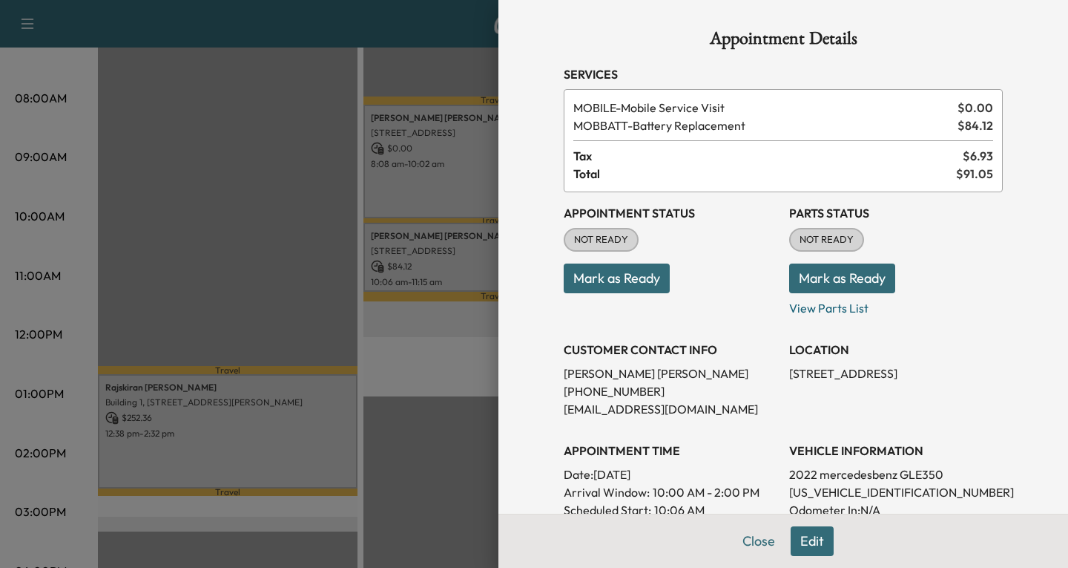
click at [450, 352] on div at bounding box center [534, 284] width 1068 height 568
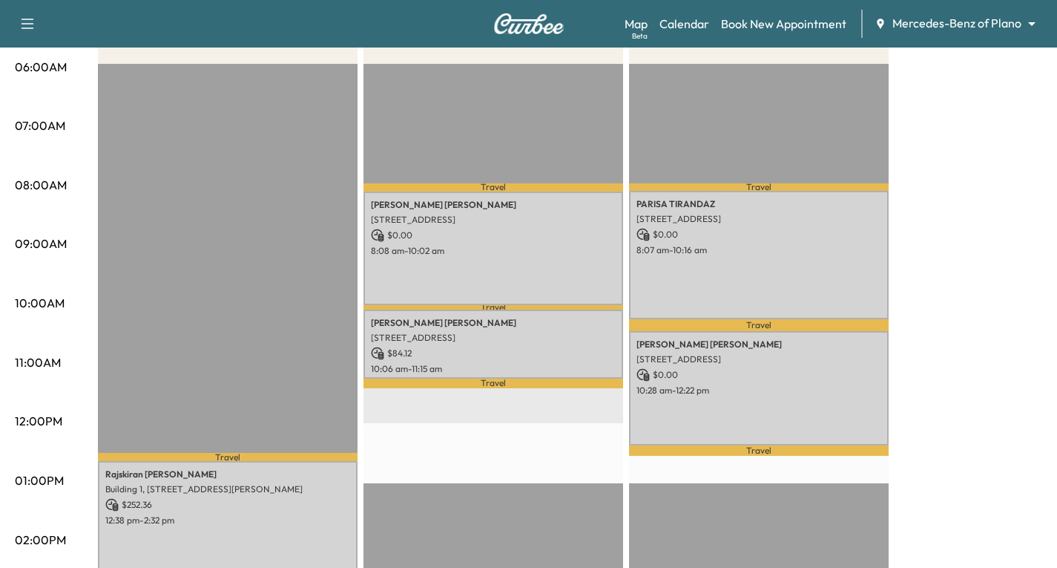
scroll to position [74, 0]
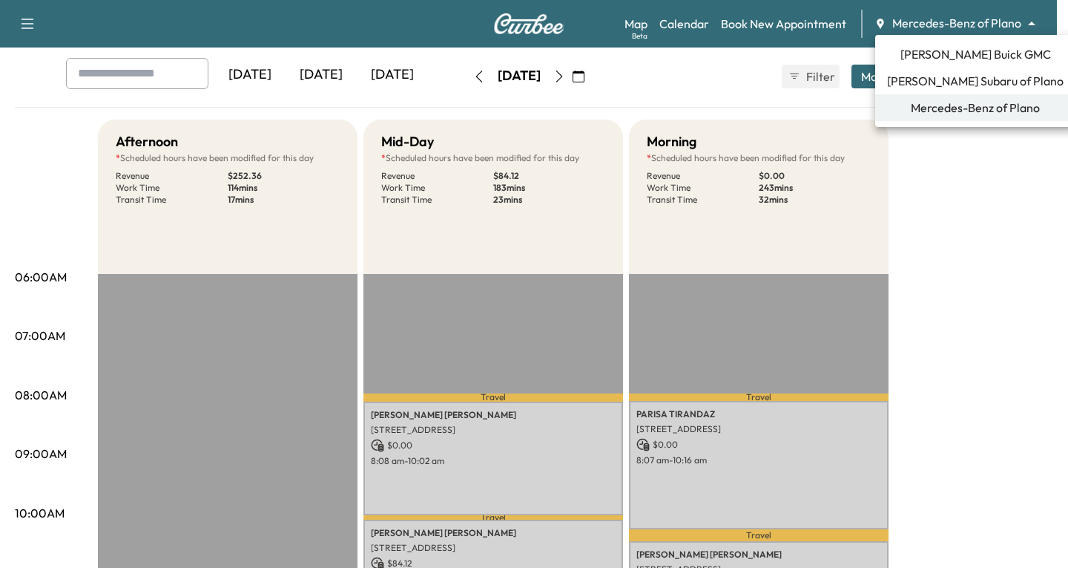
click at [1031, 25] on body "Support Log Out Map Beta Calendar Book New Appointment Mercedes-Benz of Plano *…" at bounding box center [534, 210] width 1068 height 568
click at [941, 56] on span "[PERSON_NAME] Buick GMC" at bounding box center [976, 54] width 151 height 18
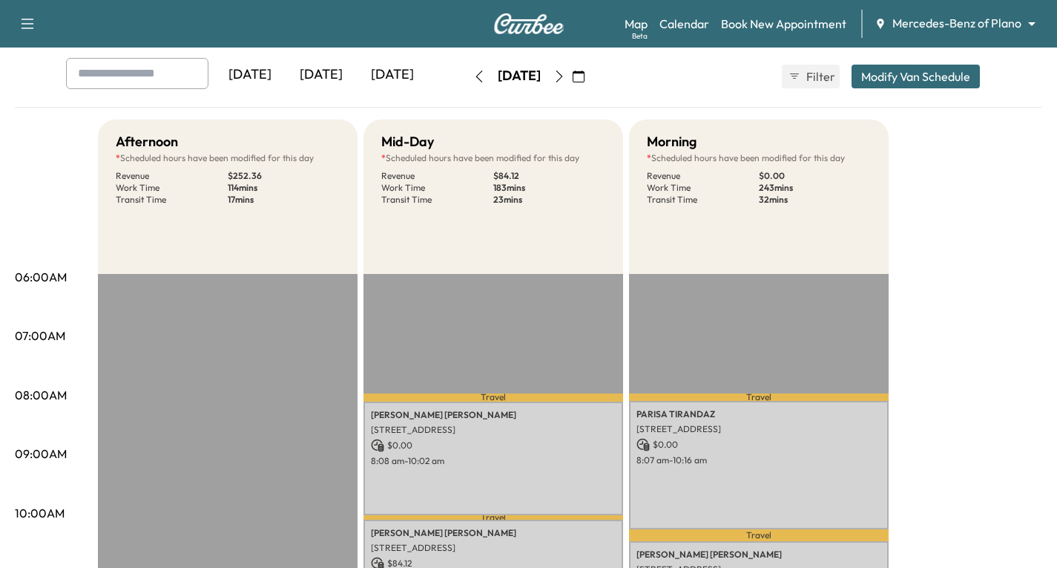
scroll to position [0, 0]
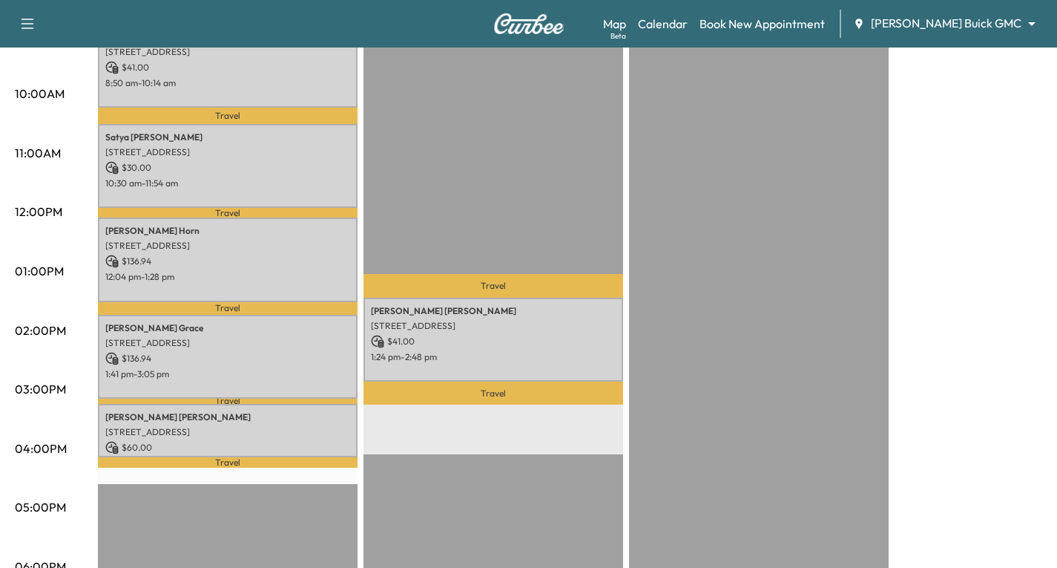
scroll to position [519, 0]
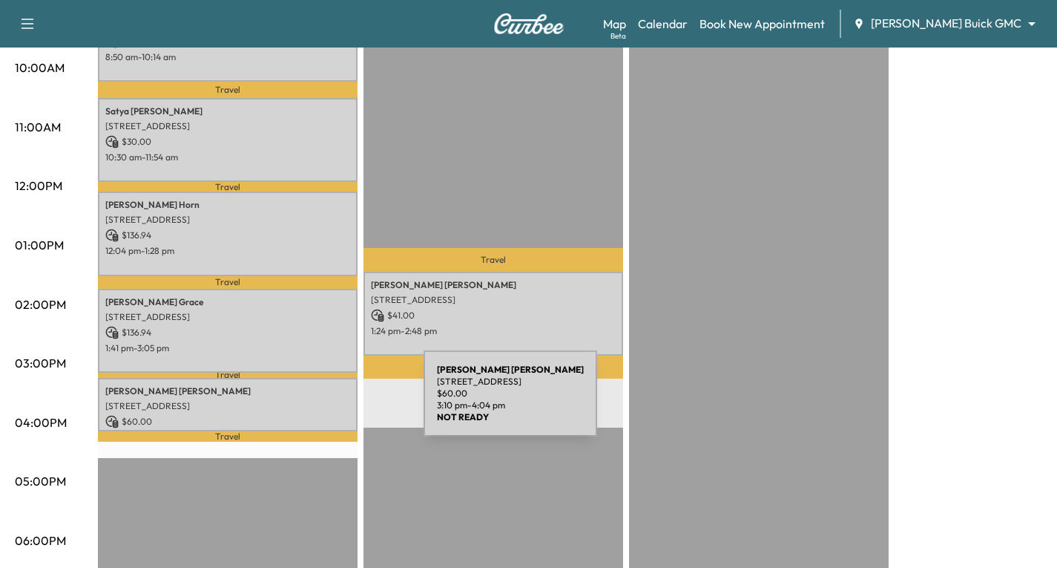
click at [312, 402] on p "[STREET_ADDRESS]" at bounding box center [227, 406] width 245 height 12
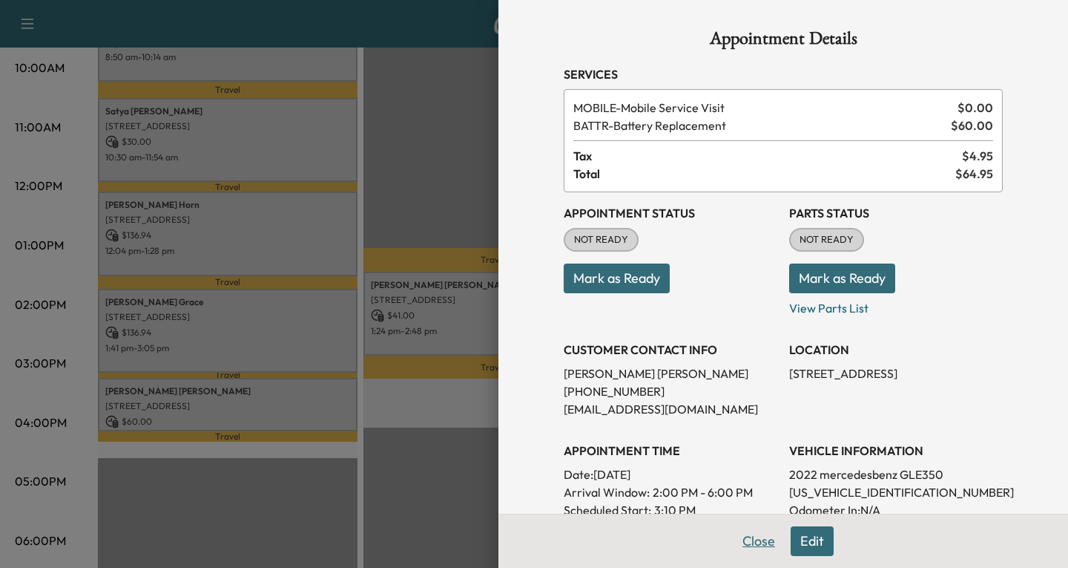
click at [740, 542] on button "Close" at bounding box center [759, 541] width 52 height 30
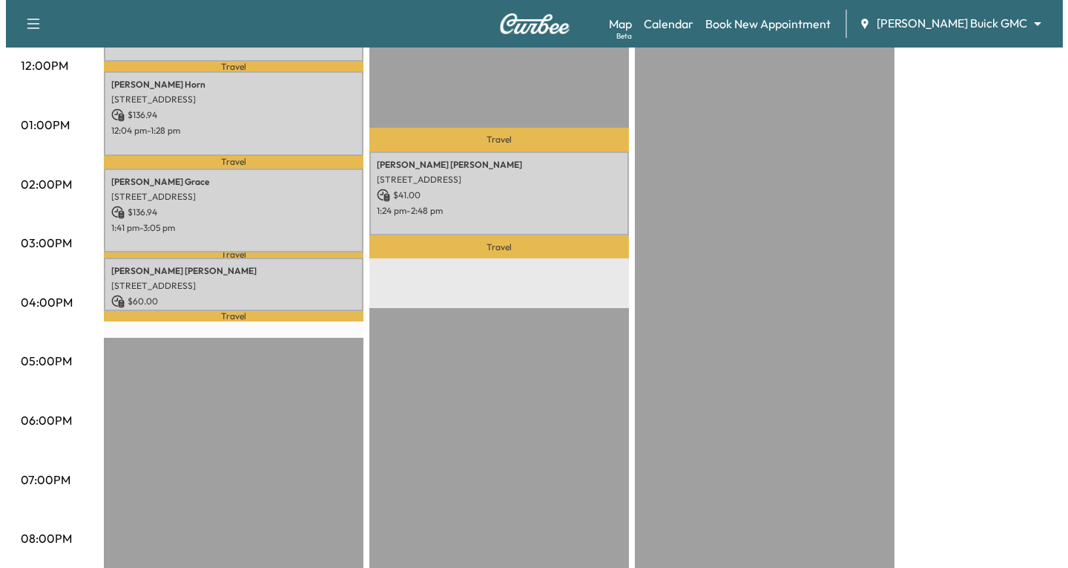
scroll to position [668, 0]
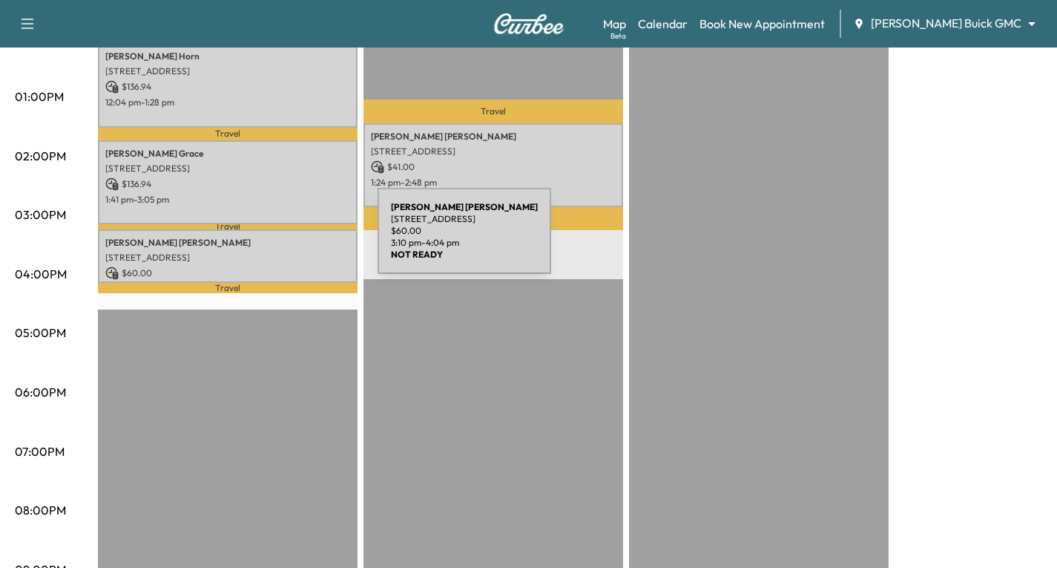
click at [266, 240] on p "[PERSON_NAME]" at bounding box center [227, 243] width 245 height 12
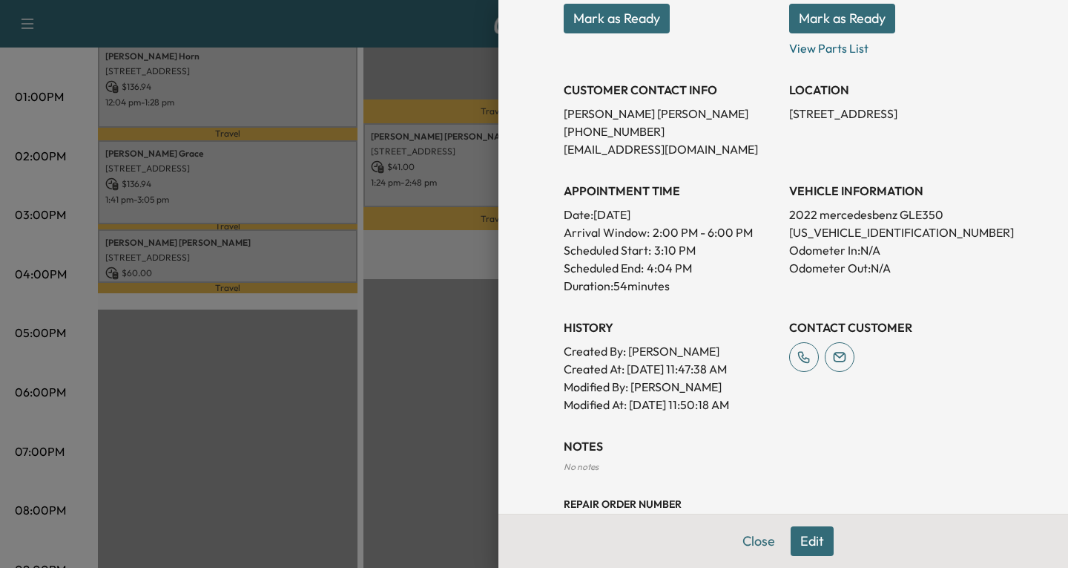
scroll to position [297, 0]
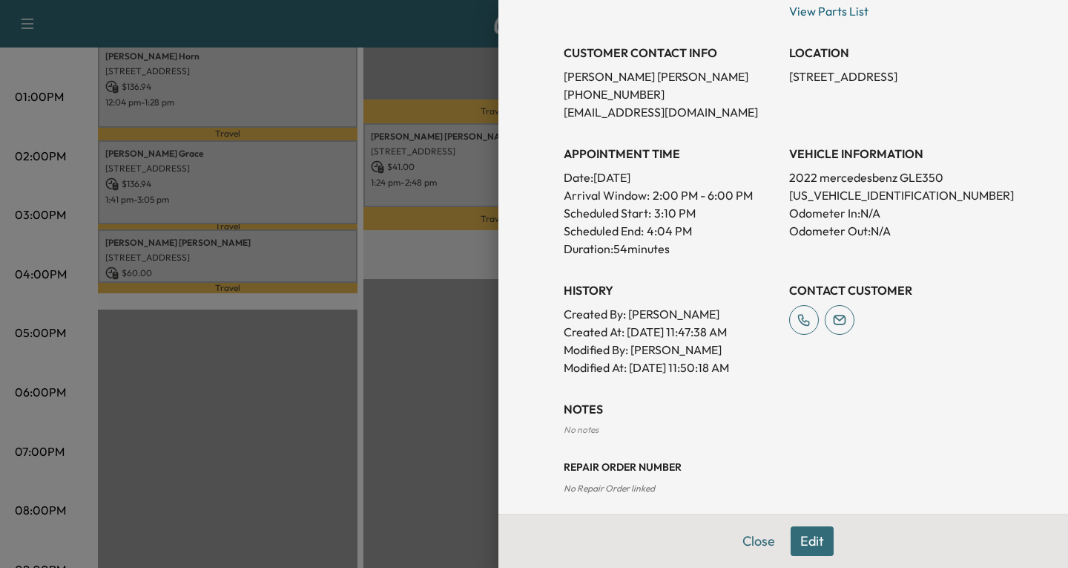
click at [803, 543] on button "Edit" at bounding box center [812, 541] width 43 height 30
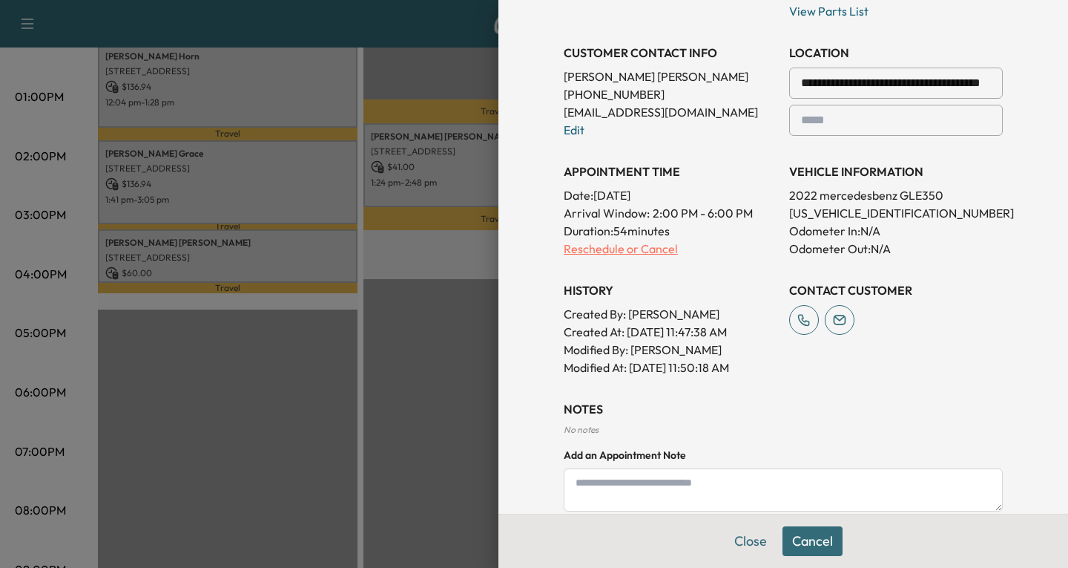
click at [640, 249] on p "Reschedule or Cancel" at bounding box center [671, 249] width 214 height 18
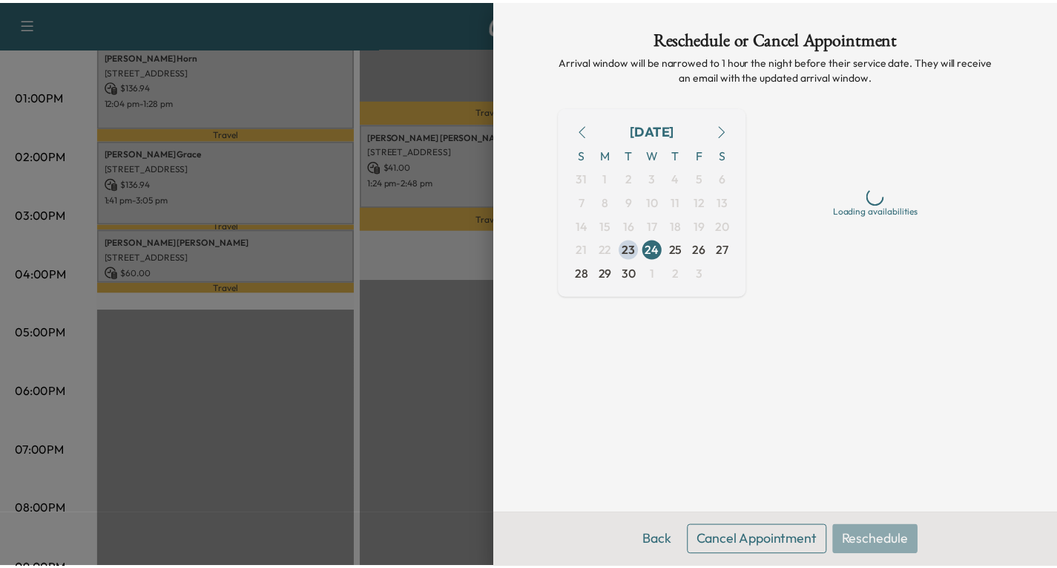
scroll to position [0, 0]
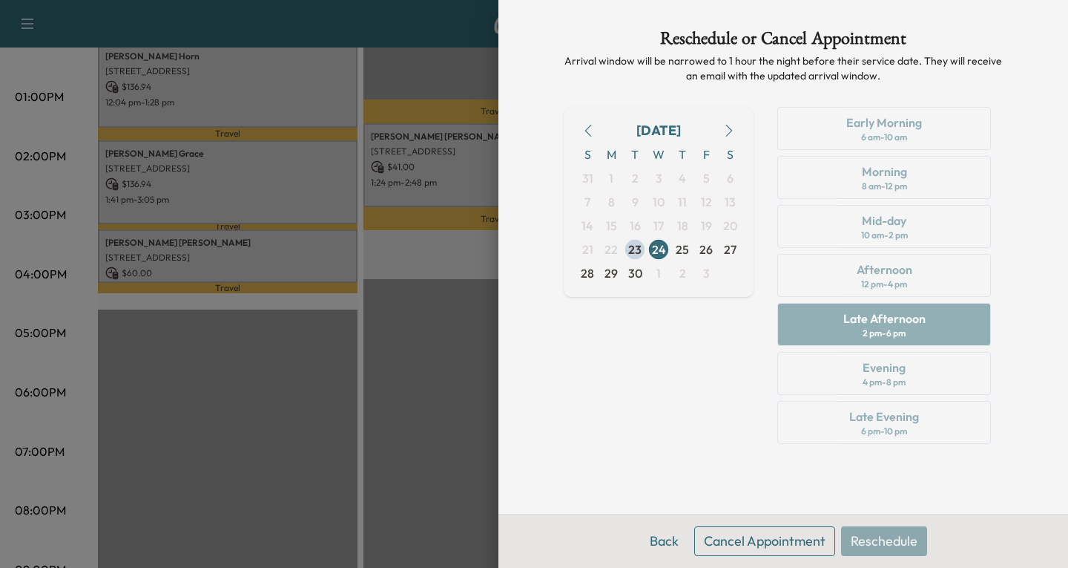
click at [780, 548] on button "Cancel Appointment" at bounding box center [764, 541] width 141 height 30
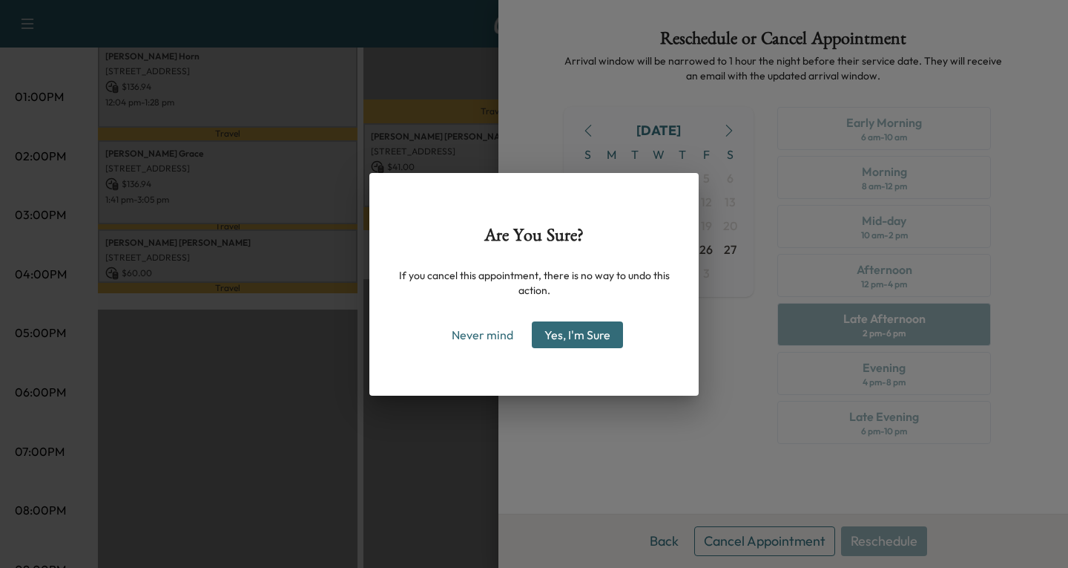
click at [582, 324] on button "Yes, I'm Sure" at bounding box center [577, 334] width 91 height 27
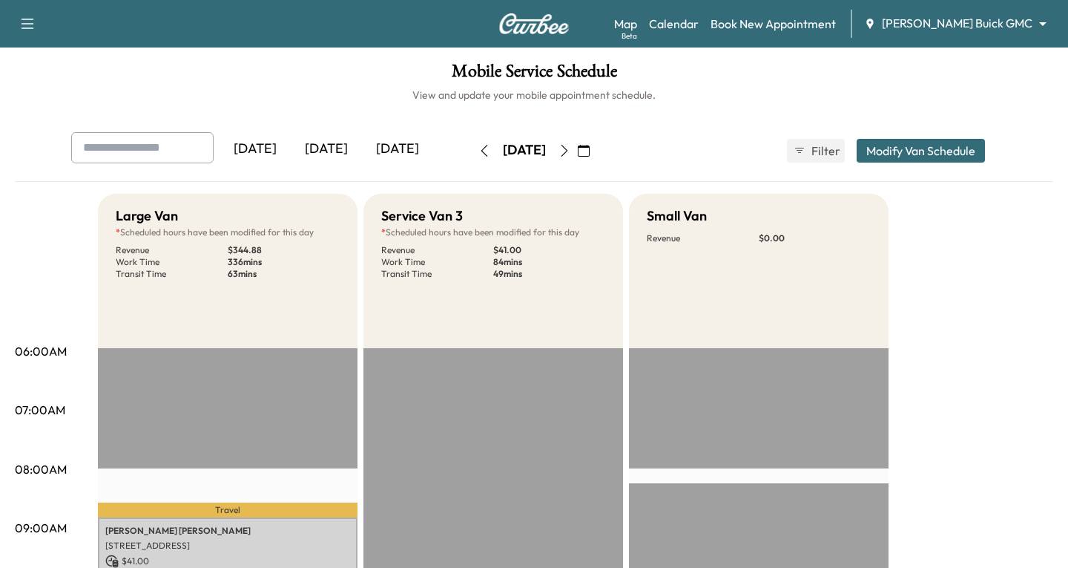
click at [1032, 22] on body "Support Log Out Map Beta Calendar Book New Appointment [PERSON_NAME] Buick GMC …" at bounding box center [534, 284] width 1068 height 568
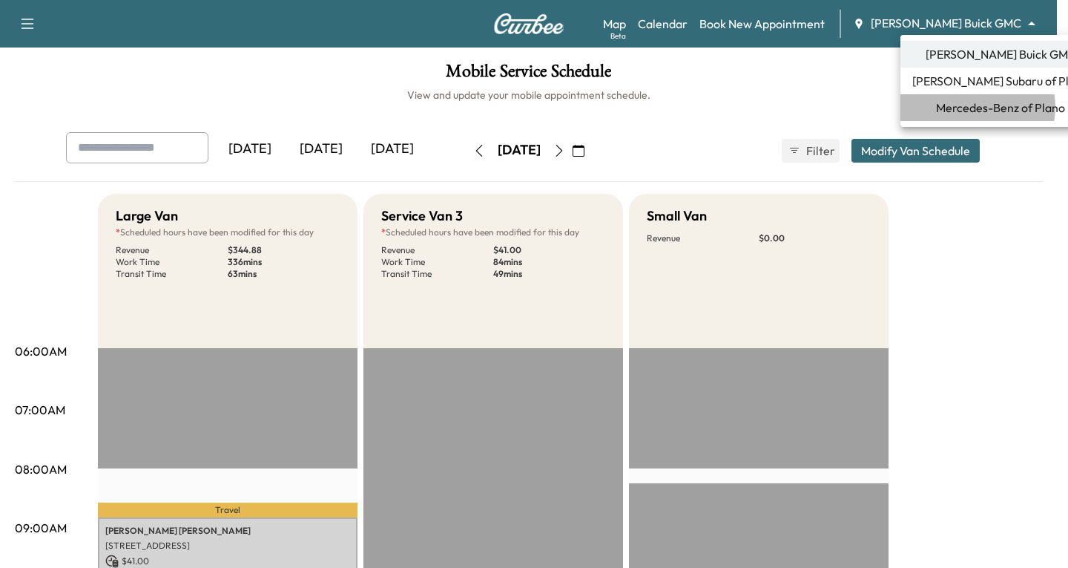
click at [977, 107] on span "Mercedes-Benz of Plano" at bounding box center [1000, 108] width 129 height 18
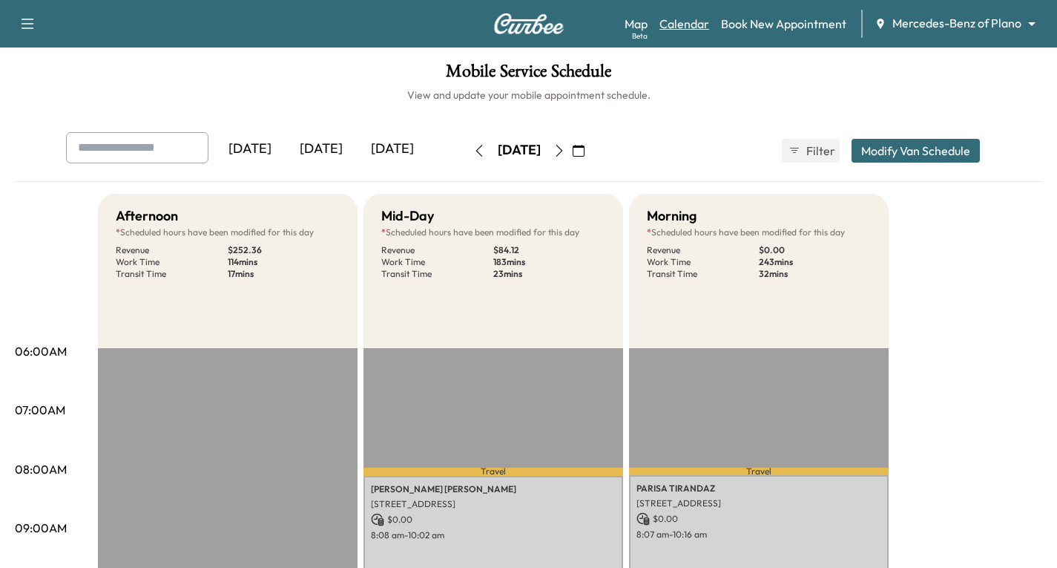
click at [696, 27] on link "Calendar" at bounding box center [685, 24] width 50 height 18
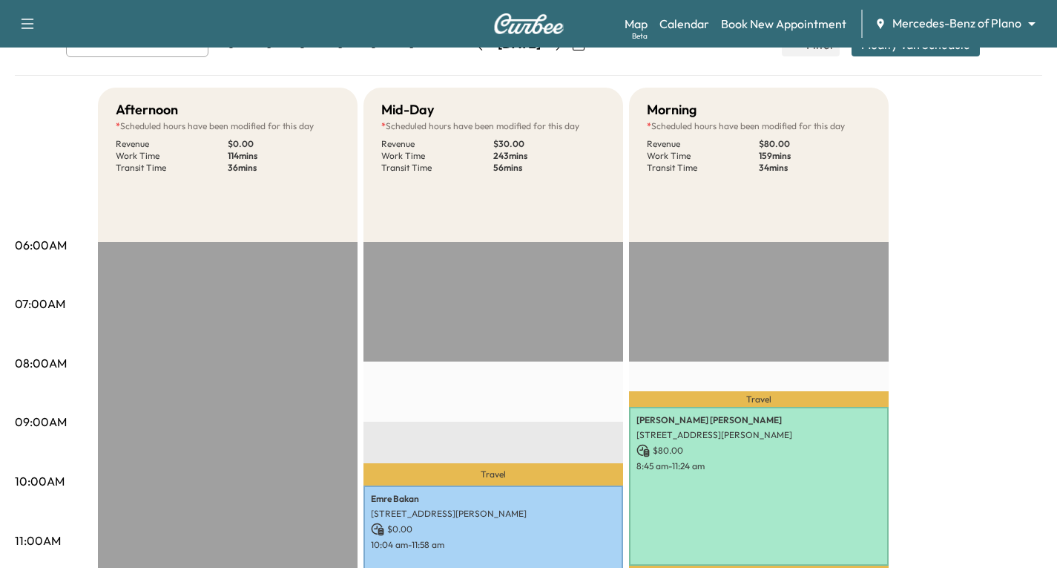
scroll to position [74, 0]
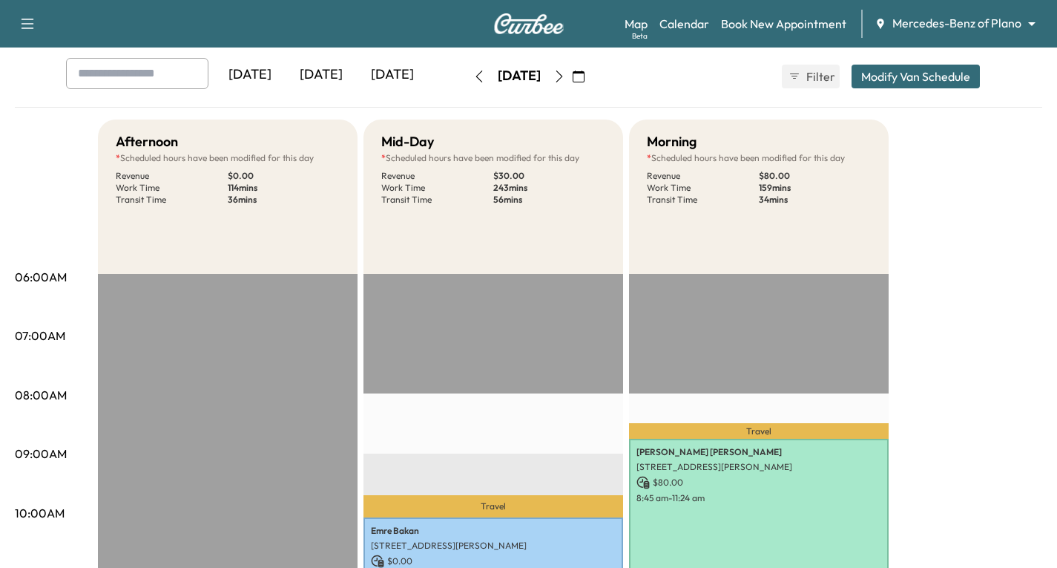
click at [565, 76] on icon "button" at bounding box center [560, 76] width 12 height 12
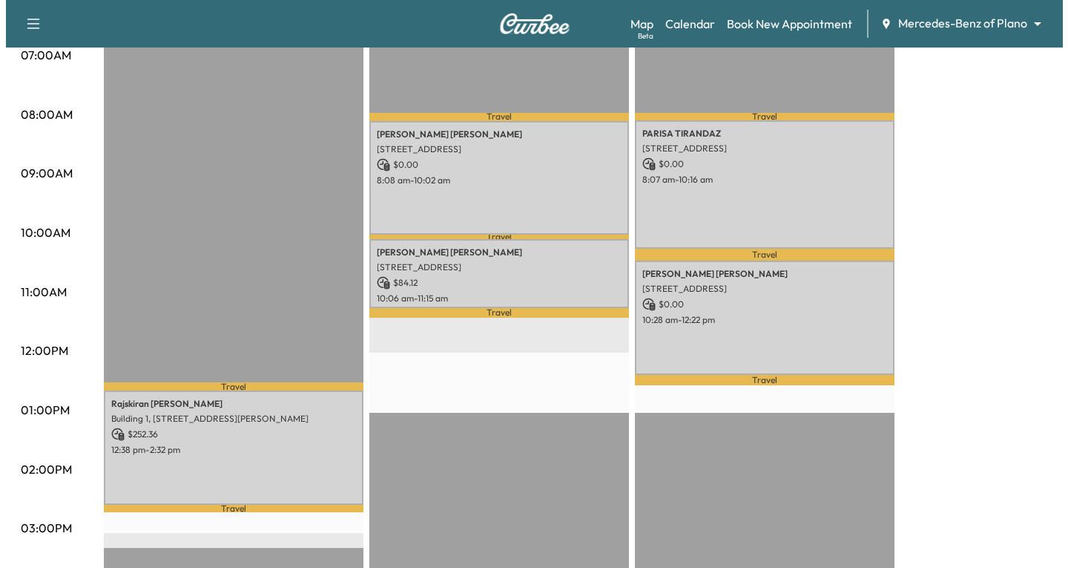
scroll to position [371, 0]
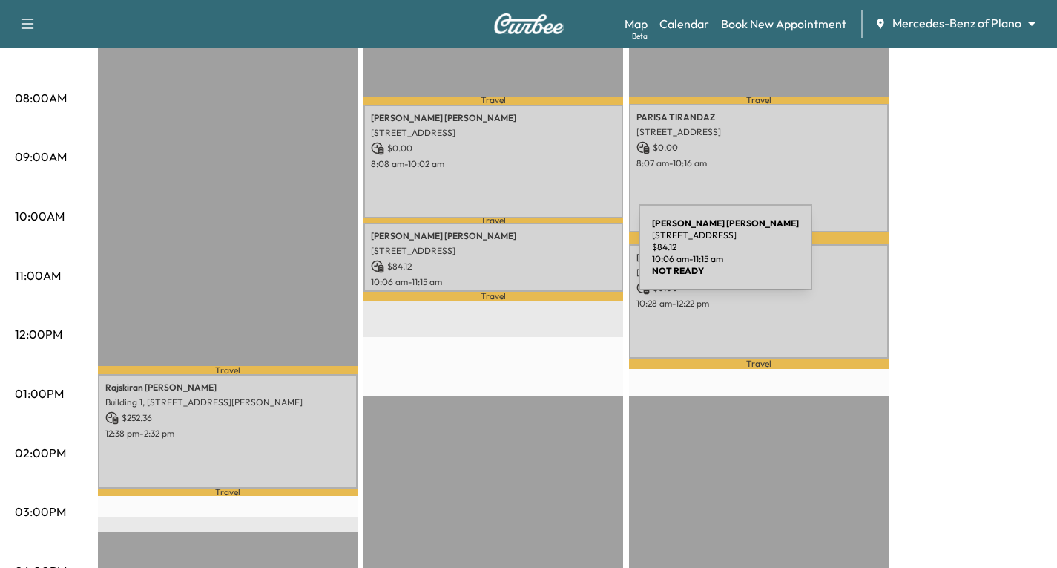
click at [528, 260] on p "$ 84.12" at bounding box center [493, 266] width 245 height 13
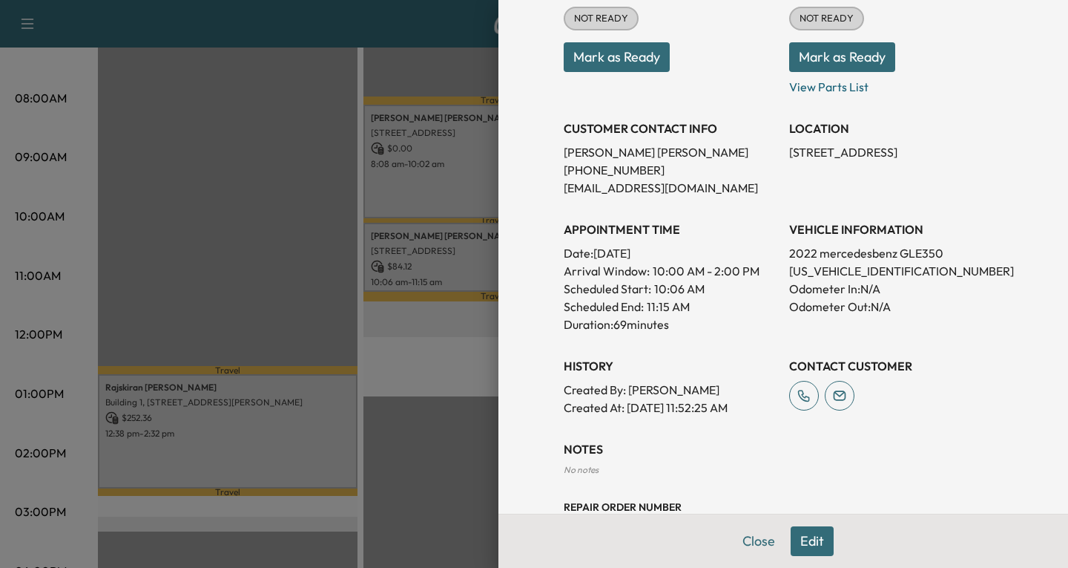
scroll to position [223, 0]
click at [800, 542] on button "Edit" at bounding box center [812, 541] width 43 height 30
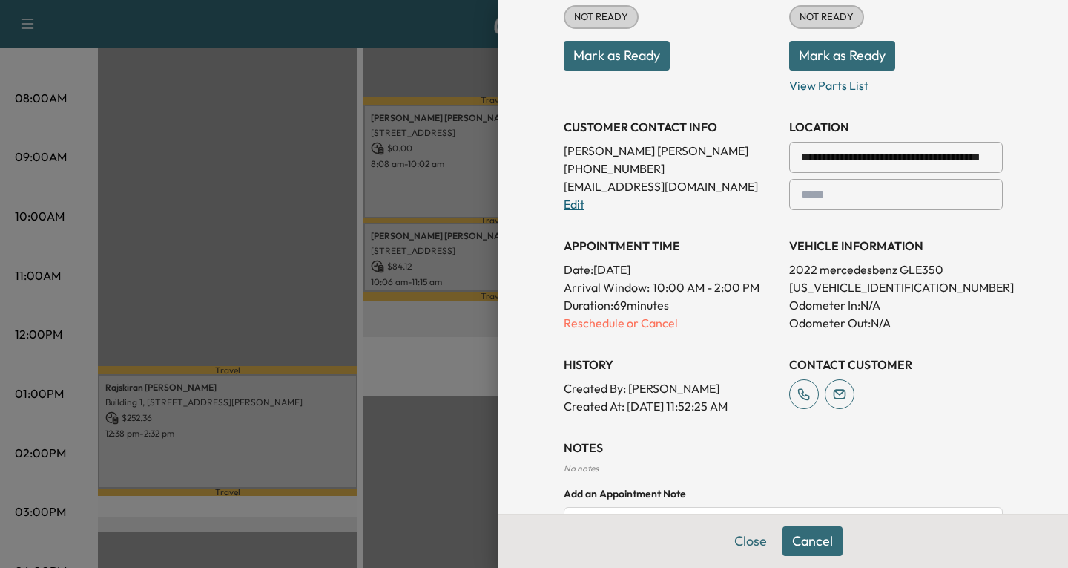
click at [564, 200] on link "Edit" at bounding box center [574, 204] width 21 height 15
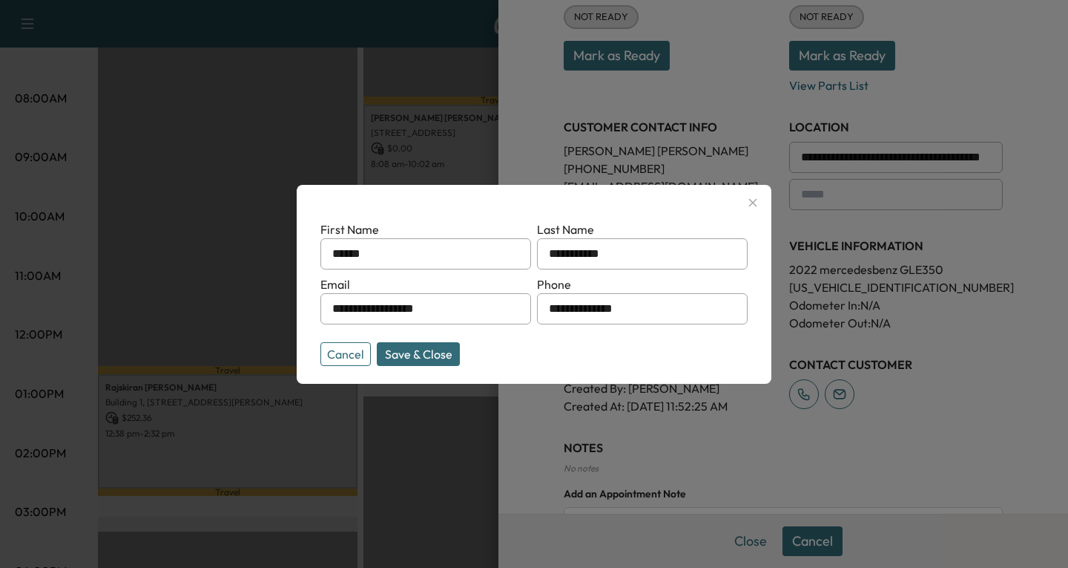
drag, startPoint x: 455, startPoint y: 311, endPoint x: 292, endPoint y: 318, distance: 163.4
click at [292, 318] on div "**********" at bounding box center [534, 284] width 1068 height 568
type input "**********"
click at [426, 352] on button "Save & Close" at bounding box center [418, 354] width 83 height 24
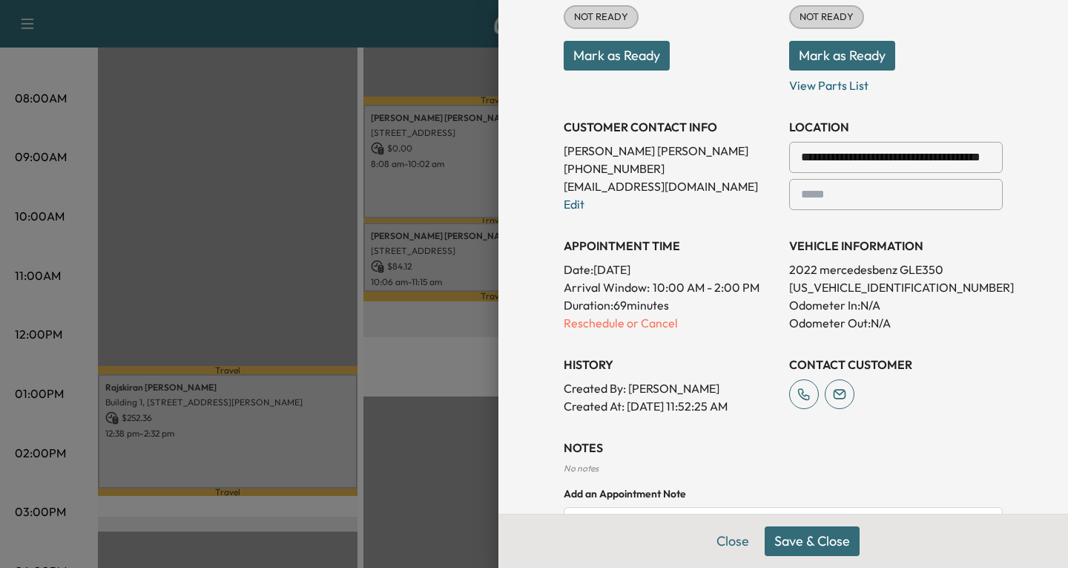
click at [794, 547] on button "Save & Close" at bounding box center [812, 541] width 95 height 30
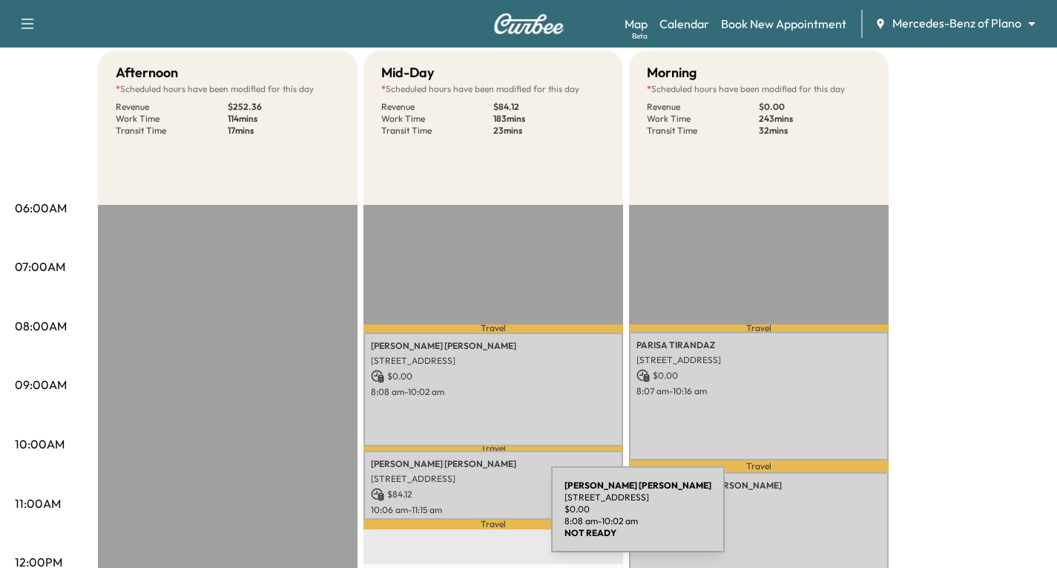
scroll to position [148, 0]
